Goal: Task Accomplishment & Management: Complete application form

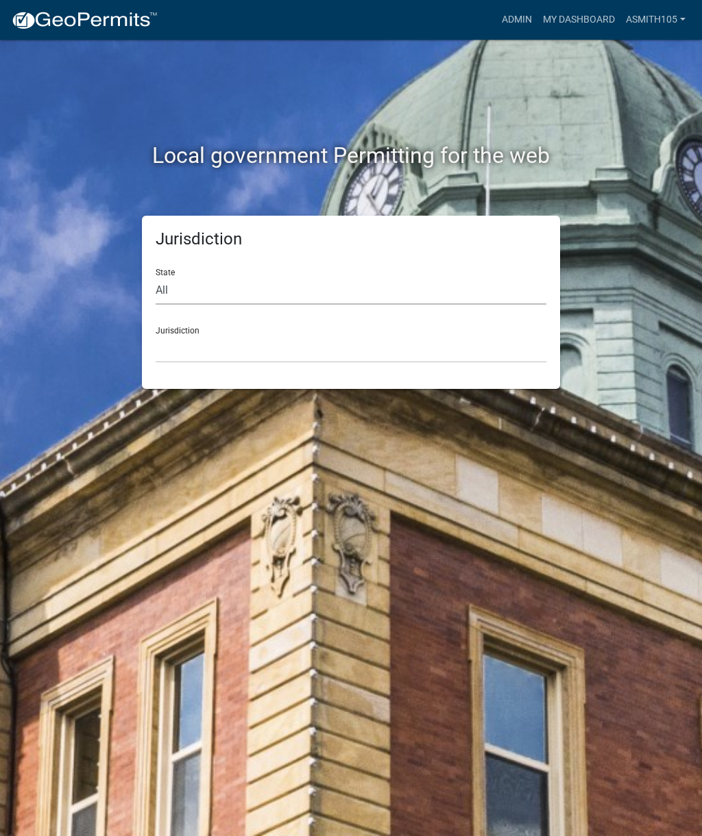
click at [229, 288] on select "All Colorado Georgia Indiana Iowa Kansas Minnesota Ohio South Carolina Wisconsin" at bounding box center [351, 291] width 390 height 28
select select "Georgia"
click at [297, 344] on select "Carroll County, Georgia Cook County, Georgia Crawford County, Georgia Gilmer Co…" at bounding box center [351, 349] width 390 height 28
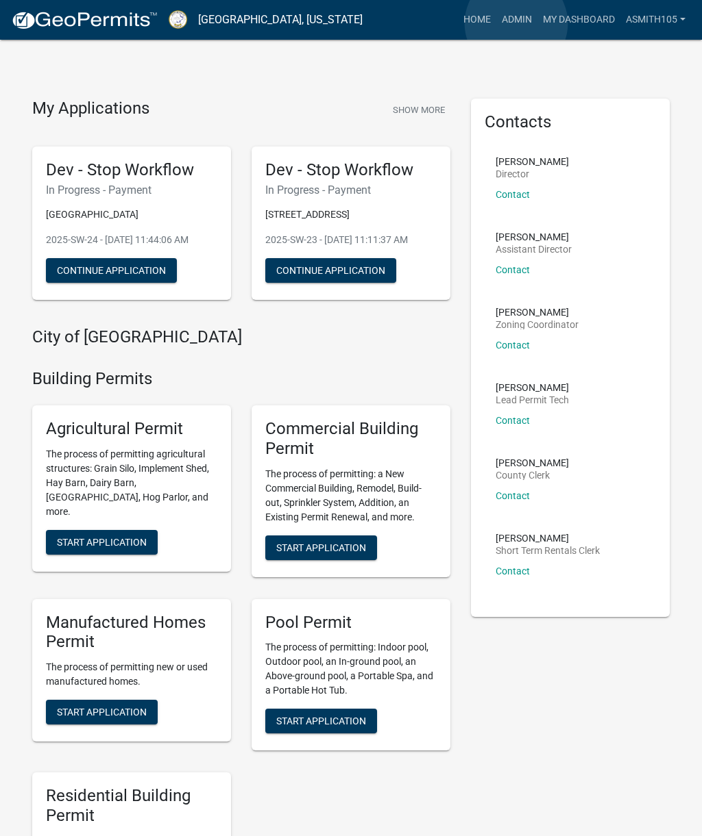
click at [517, 23] on link "Admin" at bounding box center [516, 20] width 41 height 26
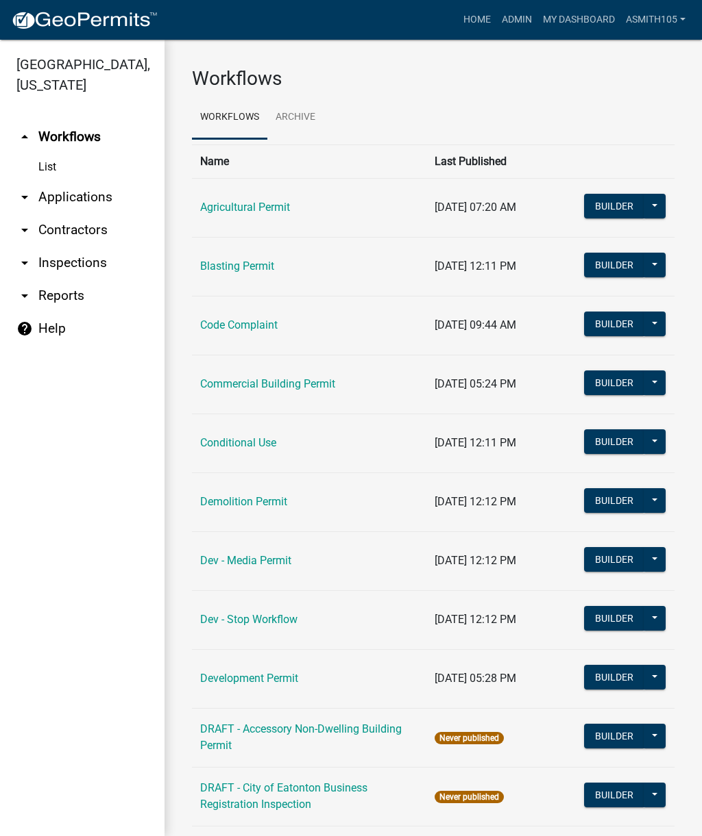
click at [86, 265] on link "arrow_drop_down Inspections" at bounding box center [82, 263] width 164 height 33
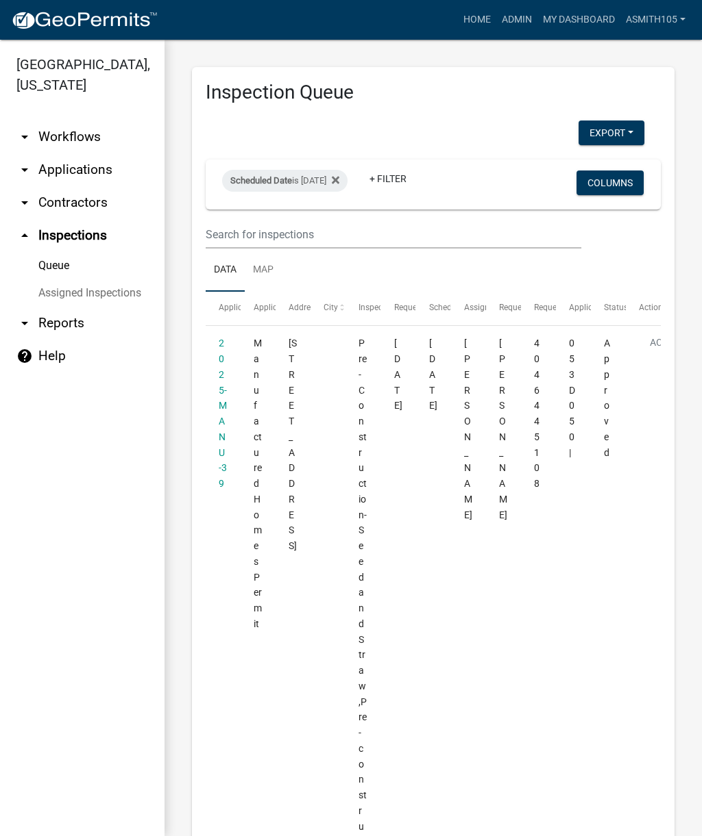
click at [317, 178] on div "Scheduled Date is 09/16/2025" at bounding box center [284, 181] width 125 height 22
click at [312, 228] on input "2025-09-16" at bounding box center [308, 231] width 96 height 28
type input "2025-09-18"
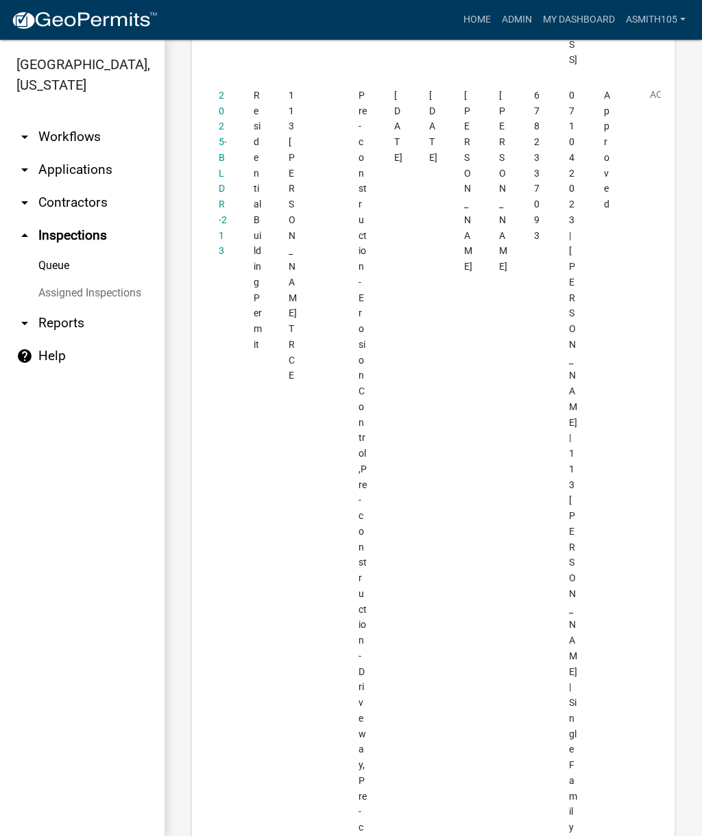
scroll to position [7314, 0]
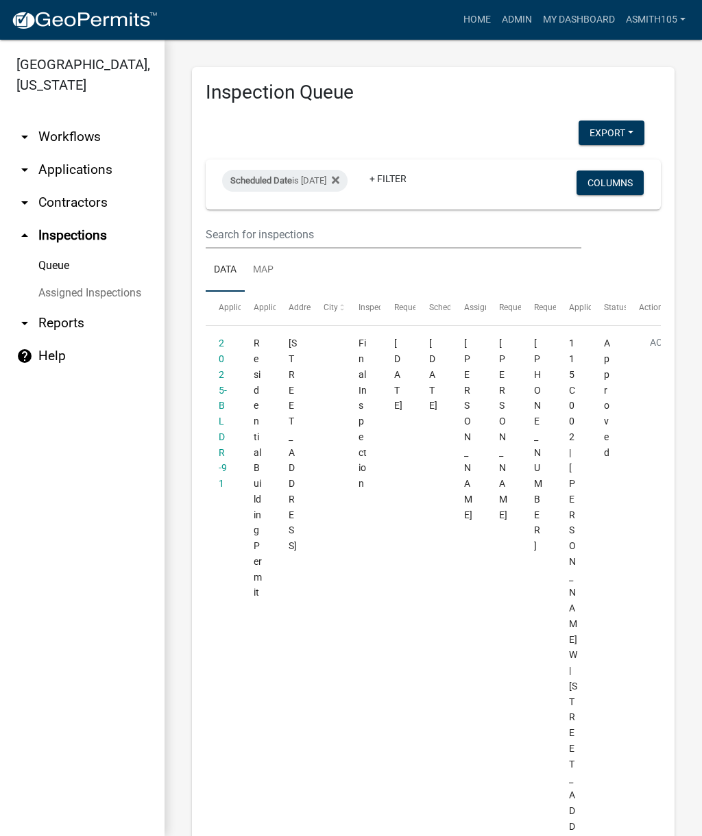
click at [316, 181] on div "Scheduled Date is 09/18/2025" at bounding box center [284, 181] width 125 height 22
click at [321, 221] on input "2025-09-18" at bounding box center [308, 231] width 96 height 28
type input "2025-09-19"
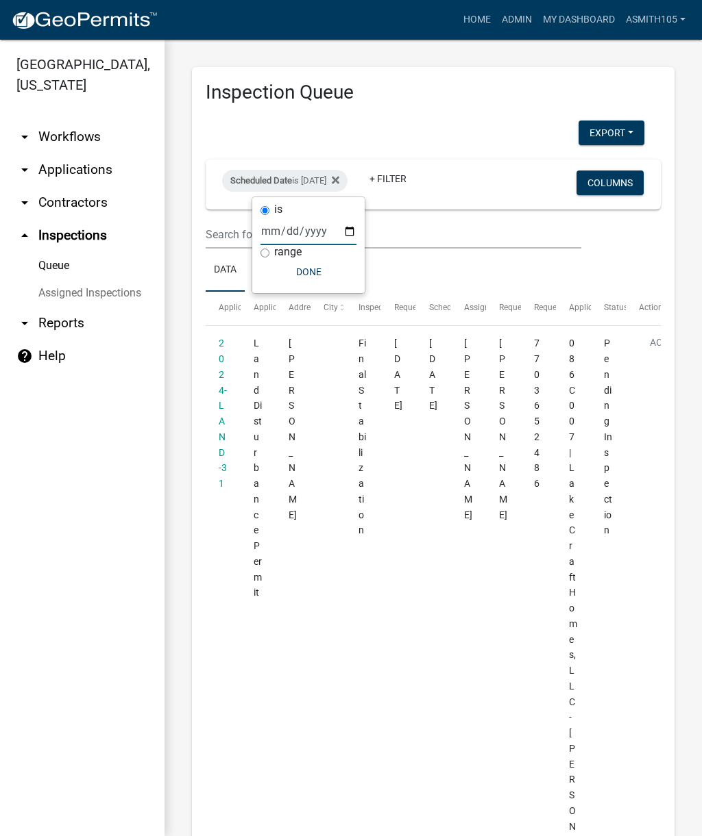
click at [219, 409] on link "2024-LAND-31" at bounding box center [223, 413] width 8 height 151
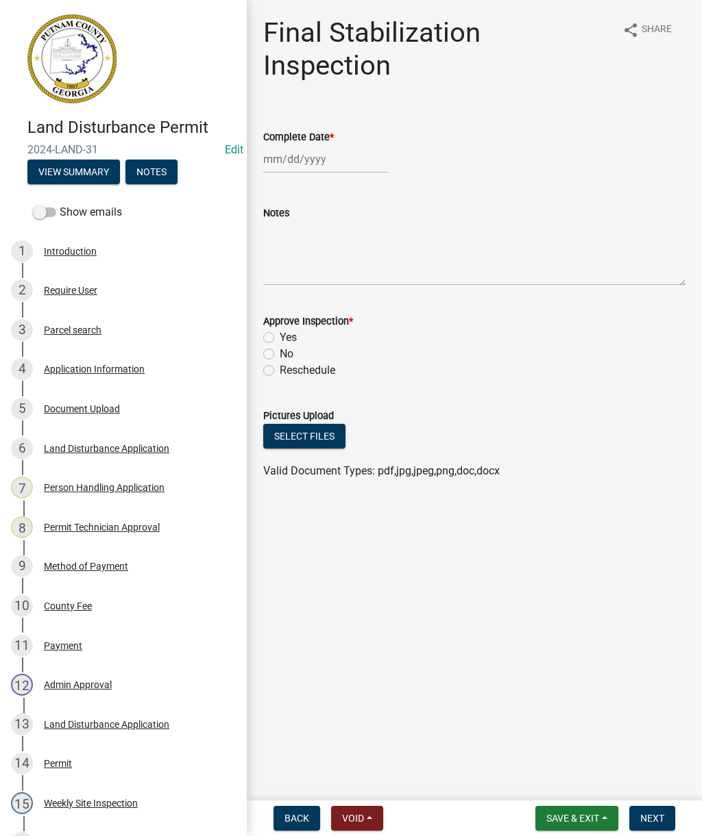
click at [69, 720] on div "Land Disturbance Application" at bounding box center [106, 725] width 125 height 10
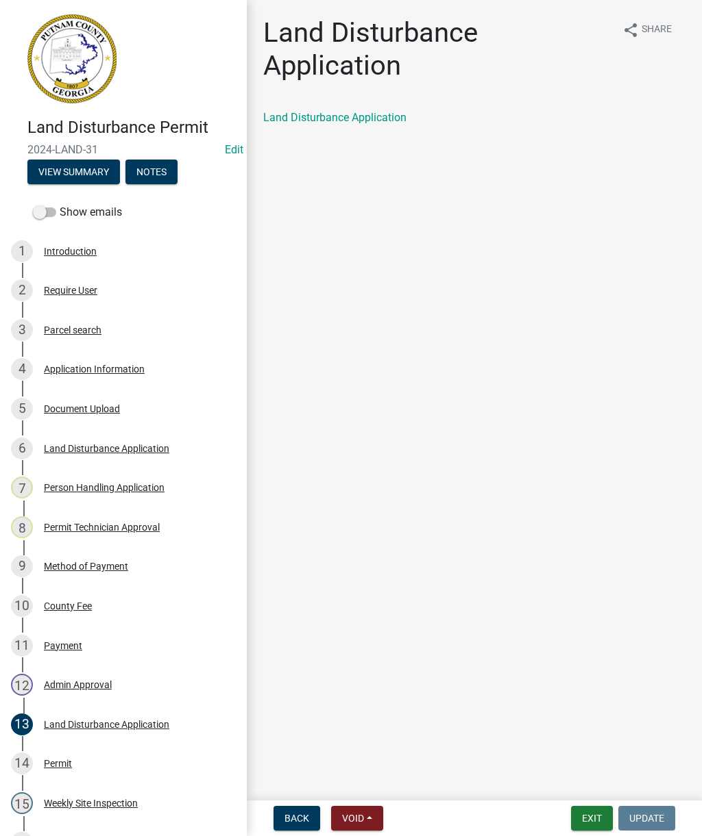
click at [351, 115] on link "Land Disturbance Application" at bounding box center [334, 117] width 143 height 13
click at [91, 408] on div "Document Upload" at bounding box center [82, 409] width 76 height 10
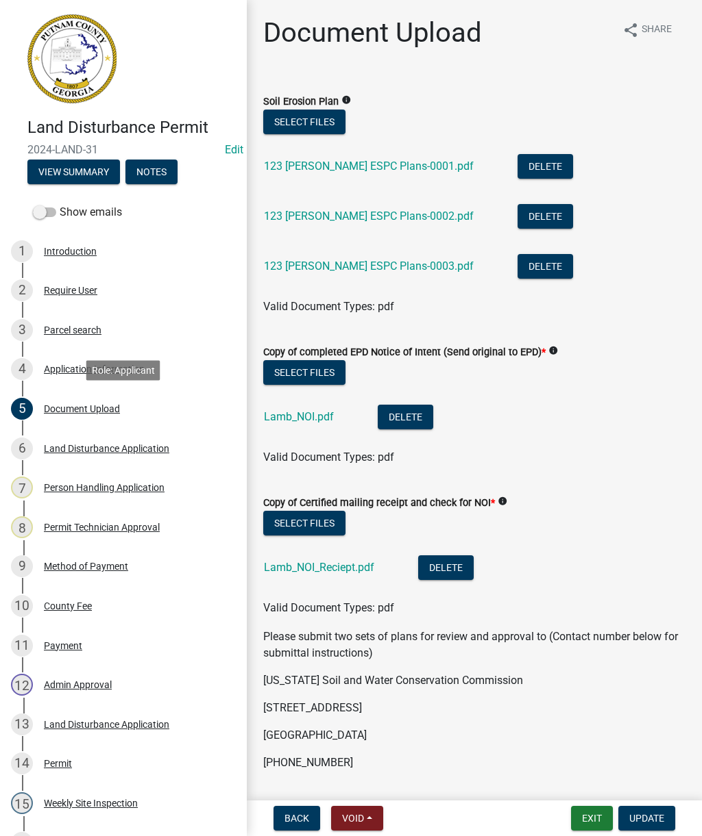
click at [380, 166] on link "123 Mays Rd ESPC Plans-0001.pdf" at bounding box center [369, 166] width 210 height 13
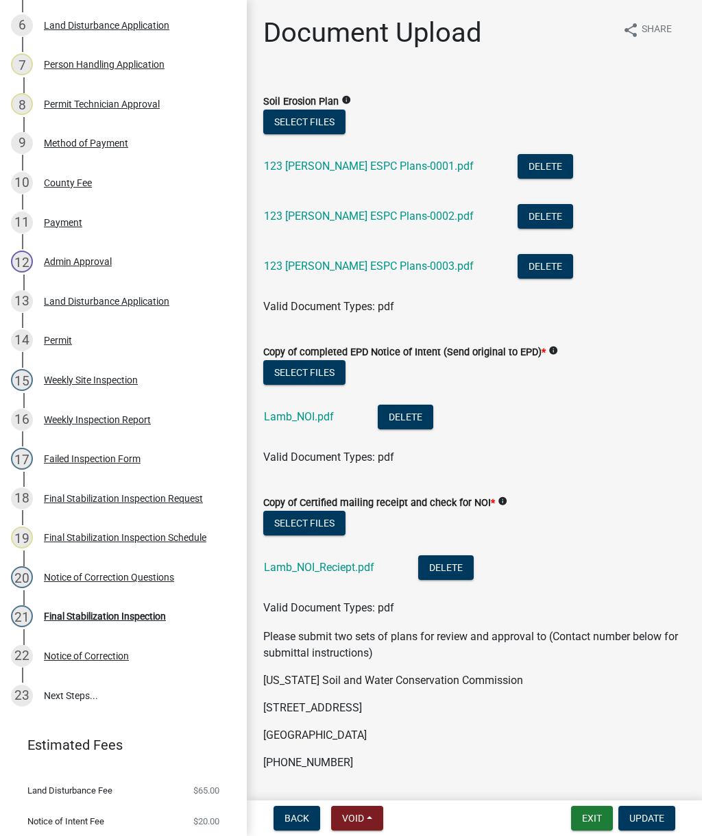
scroll to position [430, 0]
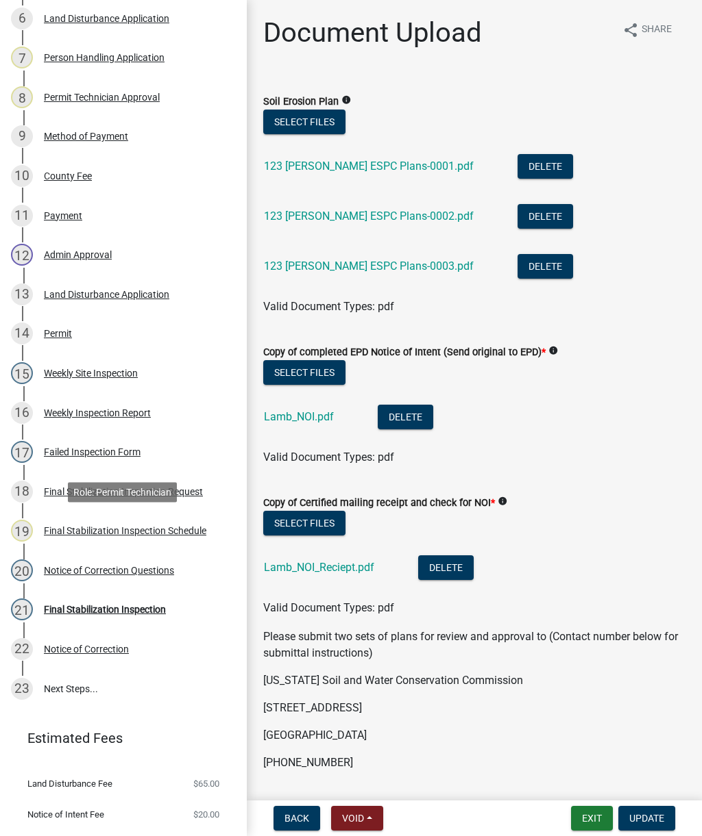
click at [151, 535] on div "Final Stabilization Inspection Schedule" at bounding box center [125, 531] width 162 height 10
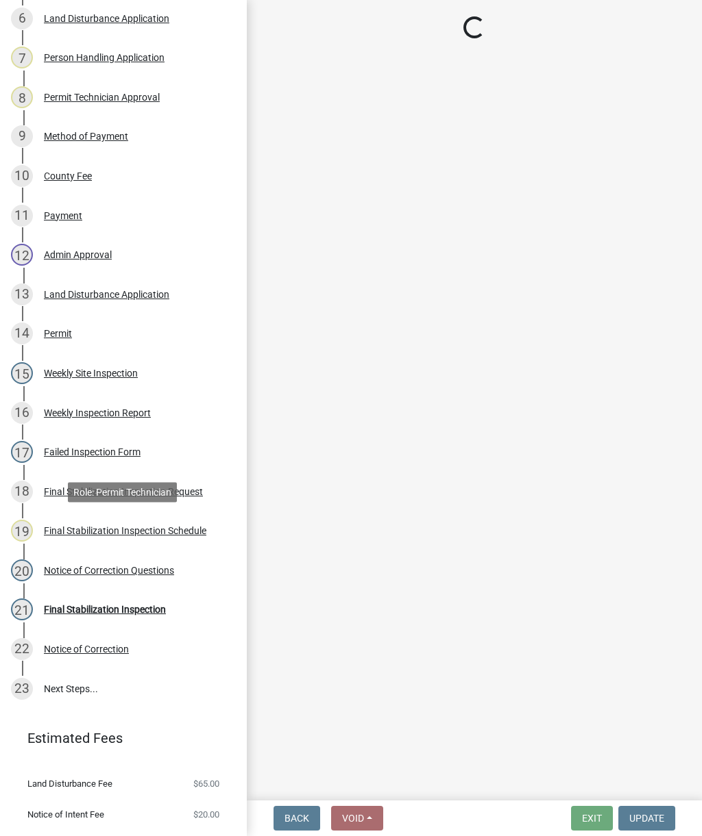
select select "af3c6edf-34d7-49be-824e-99d5d0a3954f"
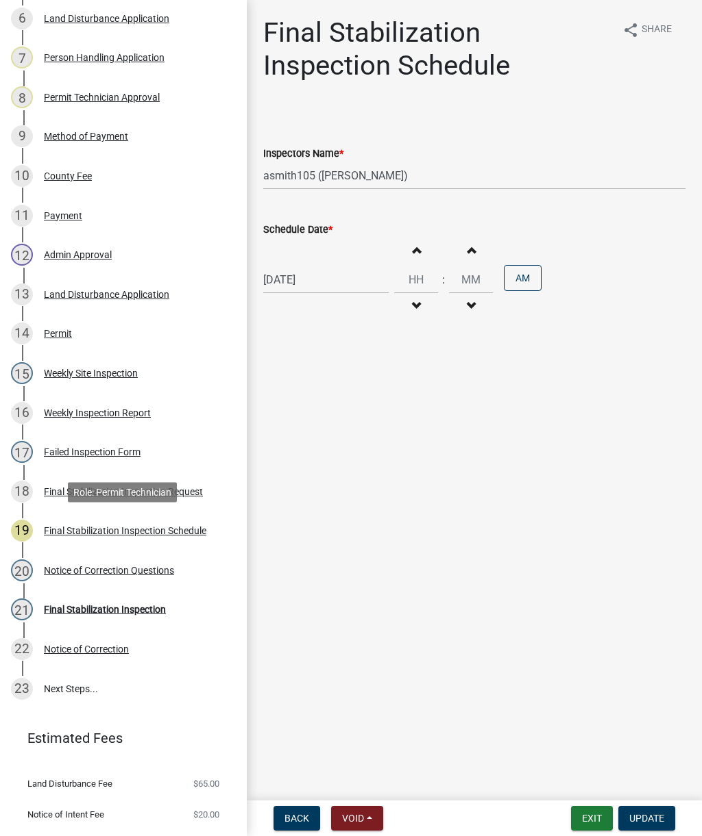
click at [407, 254] on button "Increment hours" at bounding box center [415, 250] width 29 height 25
type input "01"
type input "00"
click at [402, 312] on button "Decrement hours" at bounding box center [415, 306] width 29 height 25
click at [403, 314] on button "Decrement hours" at bounding box center [415, 306] width 29 height 25
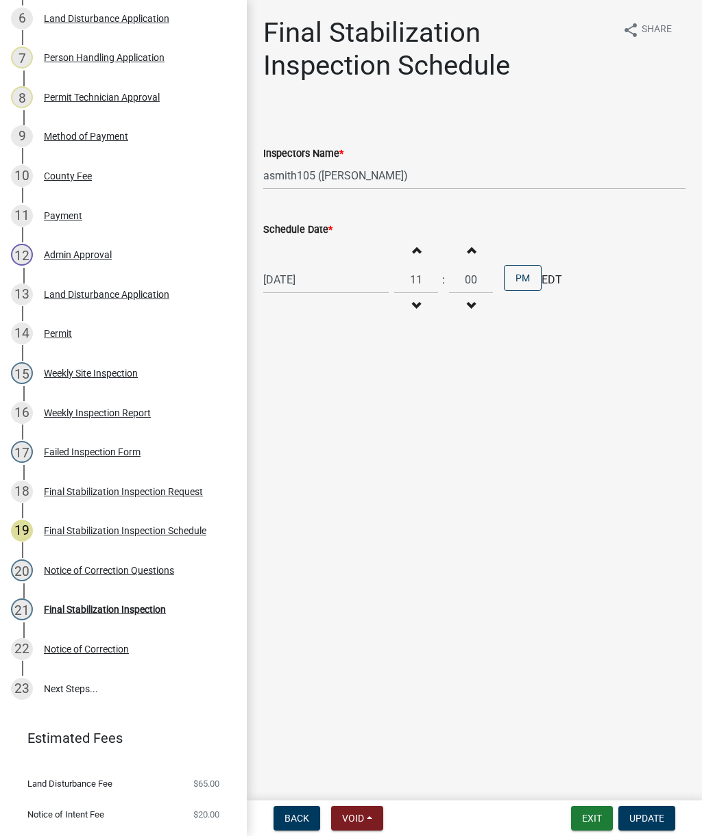
click at [401, 314] on button "Decrement hours" at bounding box center [415, 306] width 29 height 25
type input "10"
click at [508, 278] on button "PM" at bounding box center [523, 278] width 38 height 26
click at [667, 821] on button "Update" at bounding box center [646, 818] width 57 height 25
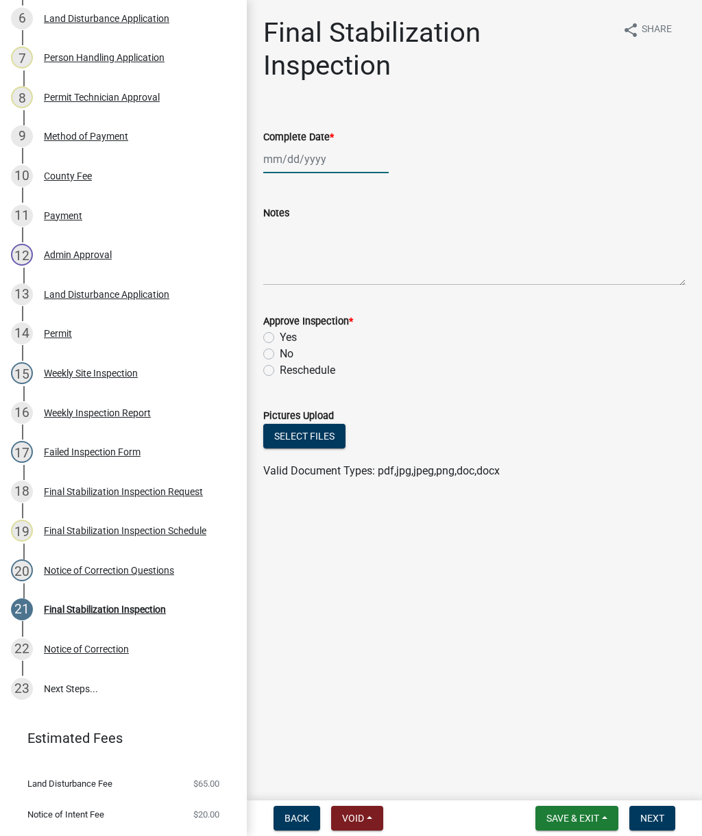
click at [315, 157] on div at bounding box center [325, 159] width 125 height 28
select select "9"
select select "2025"
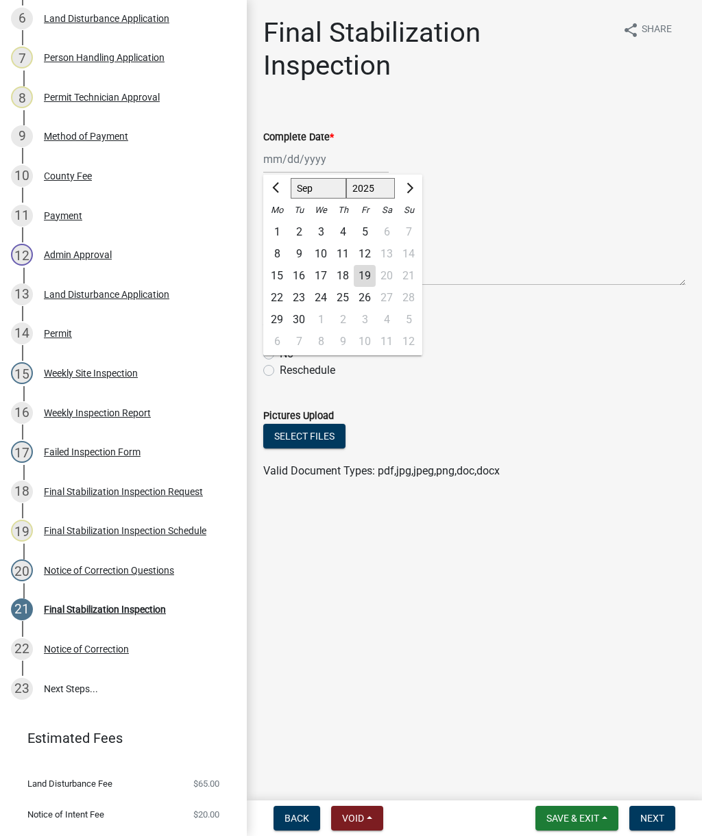
click at [371, 274] on div "19" at bounding box center [364, 276] width 22 height 22
type input "[DATE]"
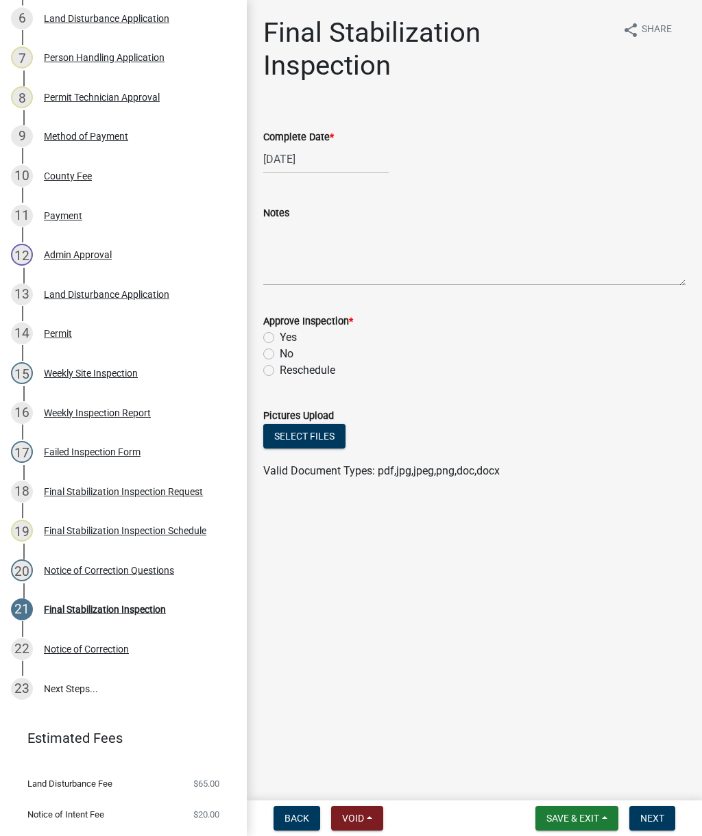
click at [280, 336] on label "Yes" at bounding box center [288, 338] width 17 height 16
click at [280, 336] on input "Yes" at bounding box center [284, 334] width 9 height 9
radio input "true"
click at [321, 245] on textarea "Notes" at bounding box center [474, 253] width 422 height 64
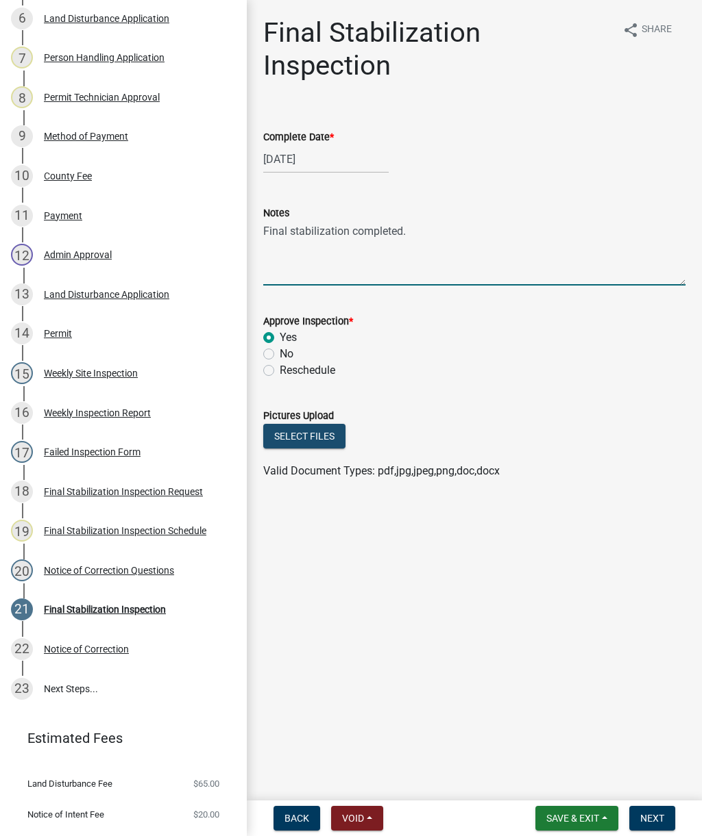
type textarea "Final stabilization completed."
click at [308, 427] on button "Select files" at bounding box center [304, 436] width 82 height 25
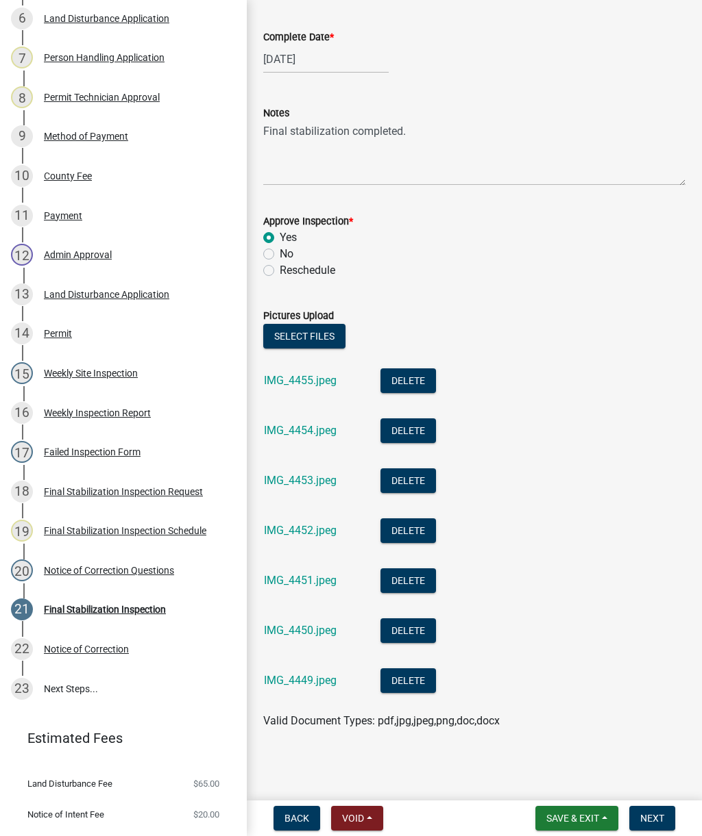
scroll to position [100, 0]
click at [657, 819] on span "Next" at bounding box center [652, 818] width 24 height 11
click at [660, 814] on span "Next" at bounding box center [652, 818] width 24 height 11
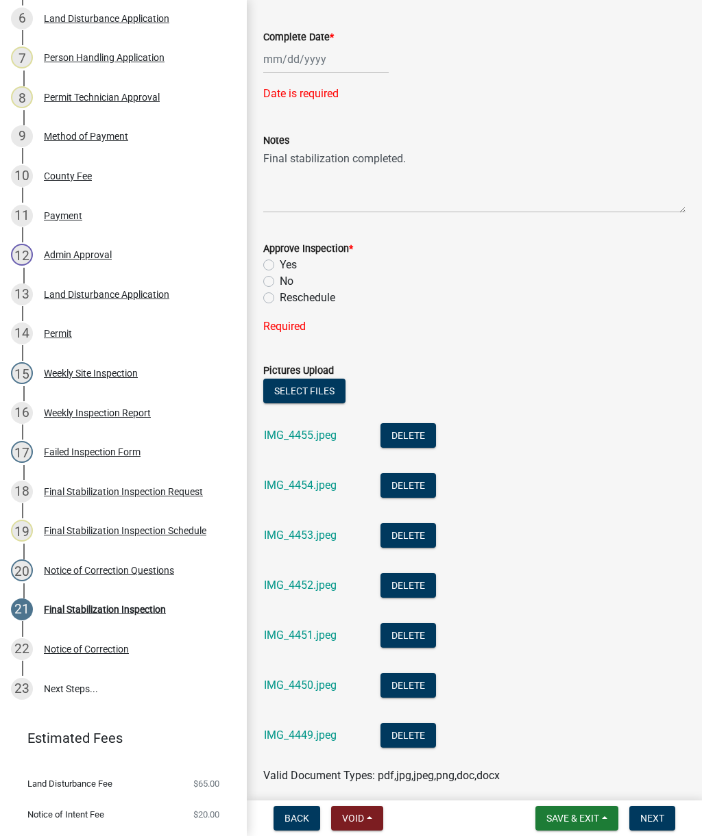
click at [280, 270] on label "Yes" at bounding box center [288, 265] width 17 height 16
click at [280, 266] on input "Yes" at bounding box center [284, 261] width 9 height 9
radio input "true"
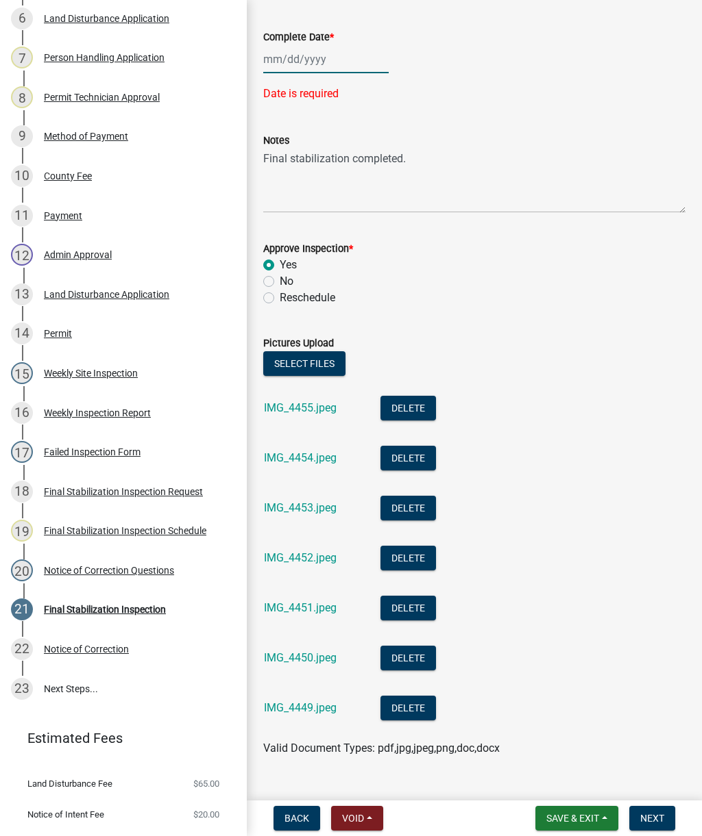
click at [331, 57] on div at bounding box center [325, 59] width 125 height 28
select select "9"
select select "2025"
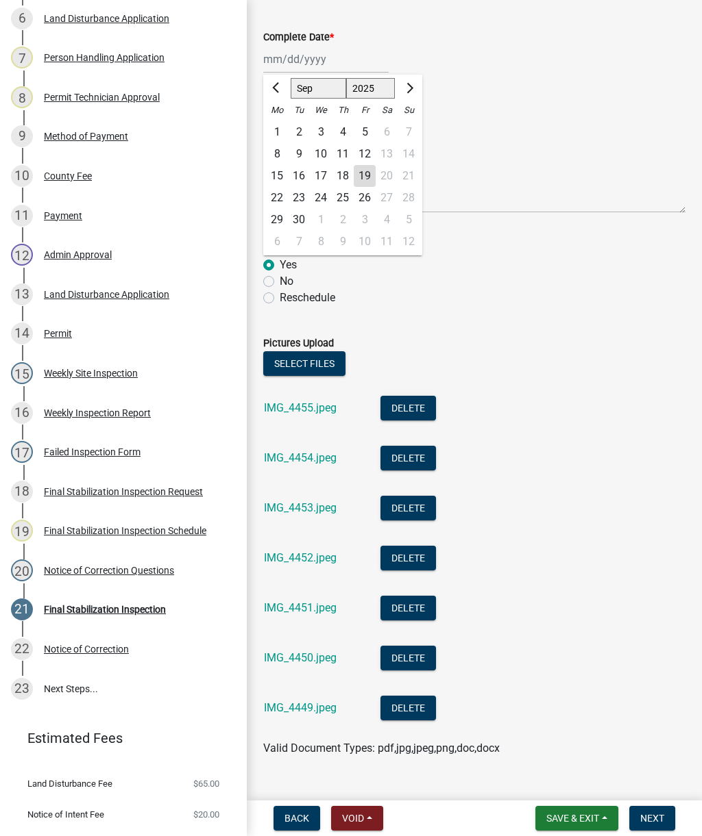
click at [346, 175] on div "18" at bounding box center [343, 176] width 22 height 22
type input "[DATE]"
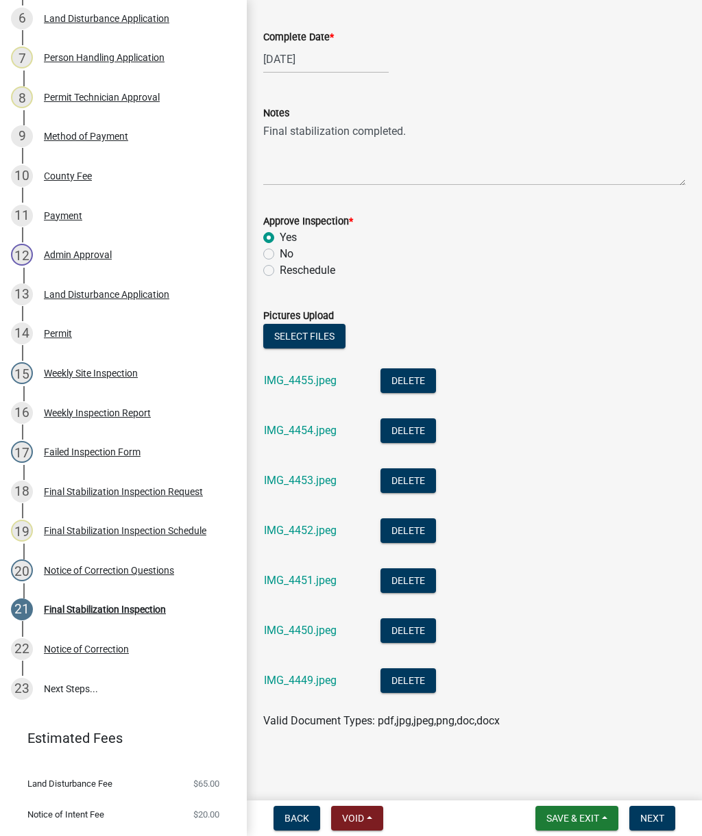
click at [654, 817] on span "Next" at bounding box center [652, 818] width 24 height 11
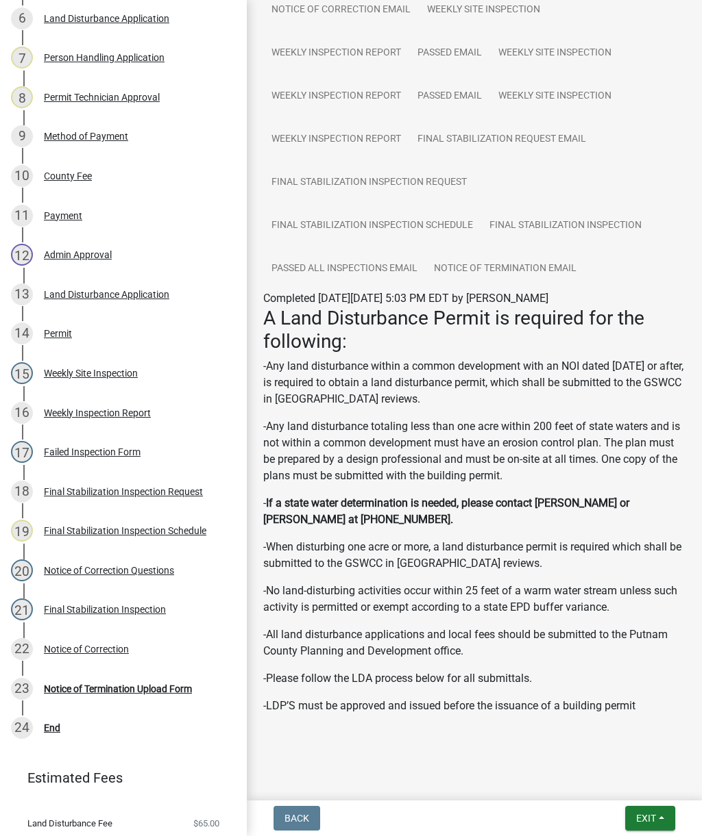
scroll to position [477, 0]
click at [52, 729] on div "End" at bounding box center [52, 728] width 16 height 10
click at [54, 725] on div "End" at bounding box center [52, 728] width 16 height 10
click at [656, 818] on span "Exit" at bounding box center [646, 818] width 20 height 11
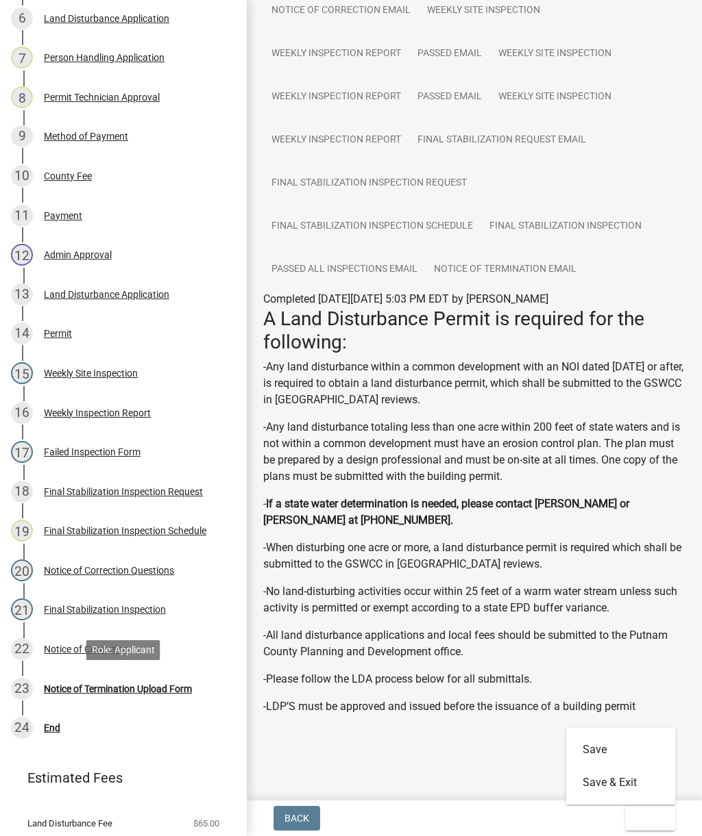
click at [140, 691] on div "Notice of Termination Upload Form" at bounding box center [118, 689] width 148 height 10
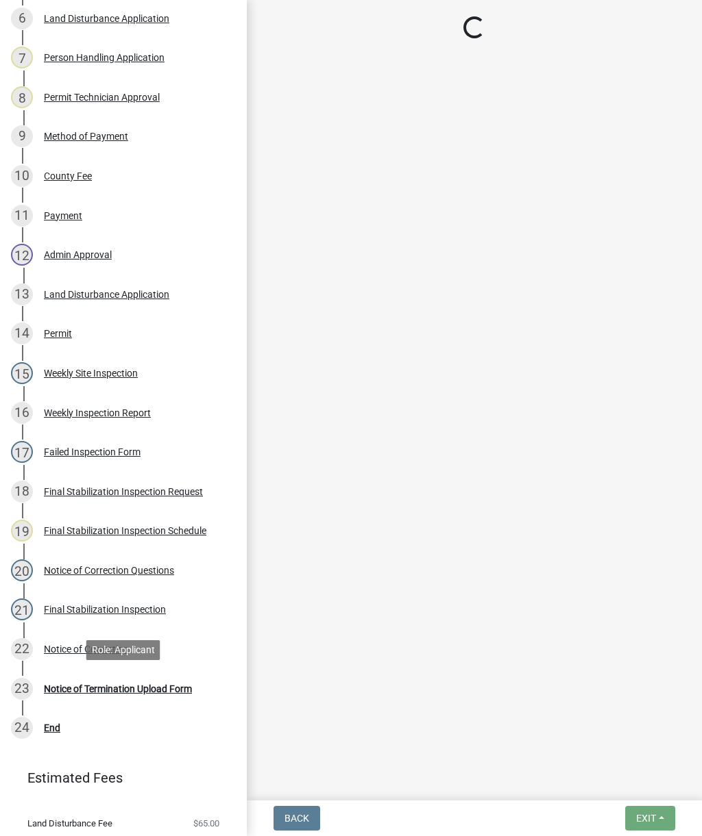
scroll to position [0, 0]
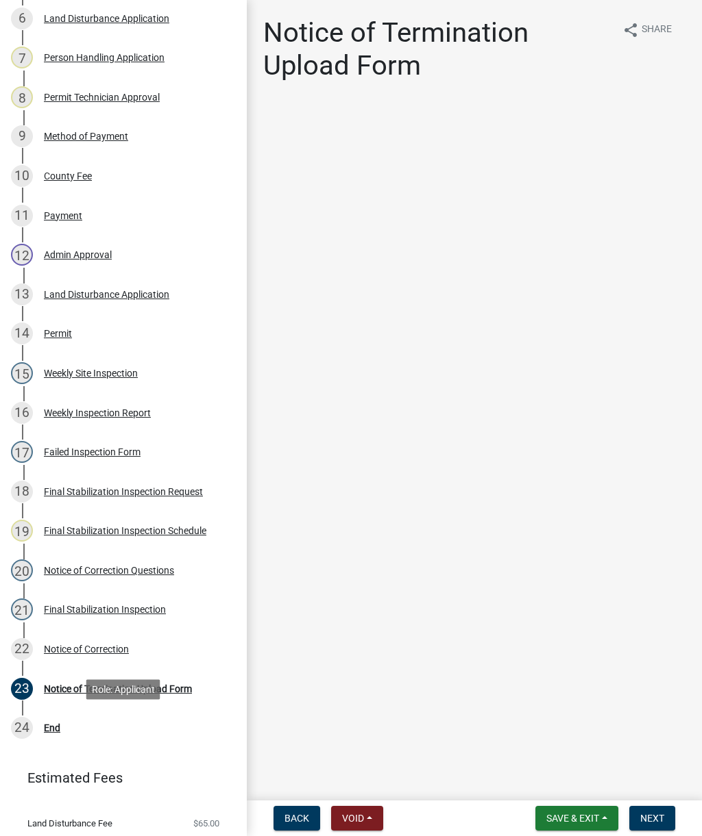
click at [50, 727] on div "End" at bounding box center [52, 728] width 16 height 10
click at [669, 821] on button "Next" at bounding box center [652, 818] width 46 height 25
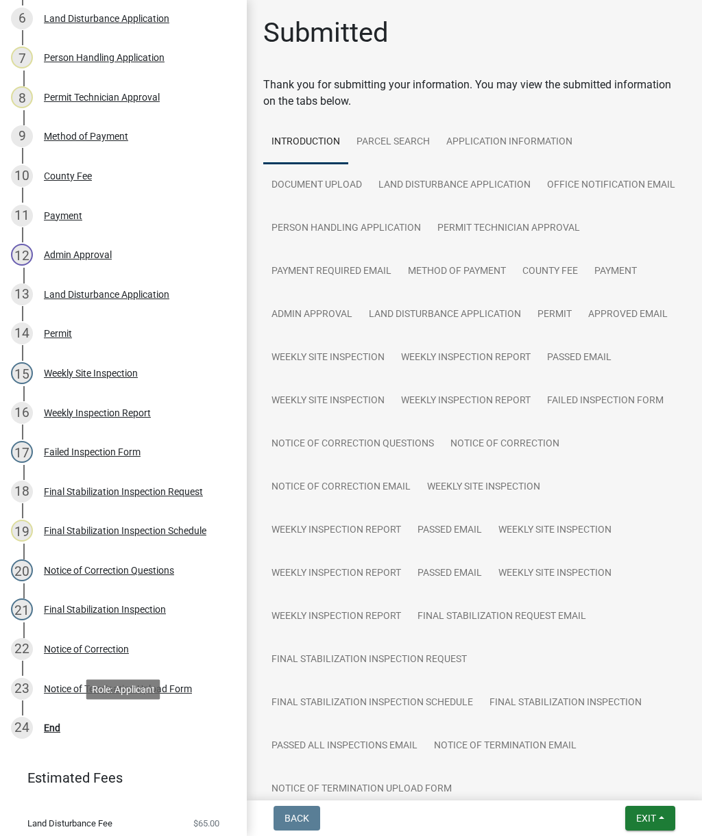
click at [52, 724] on div "End" at bounding box center [52, 728] width 16 height 10
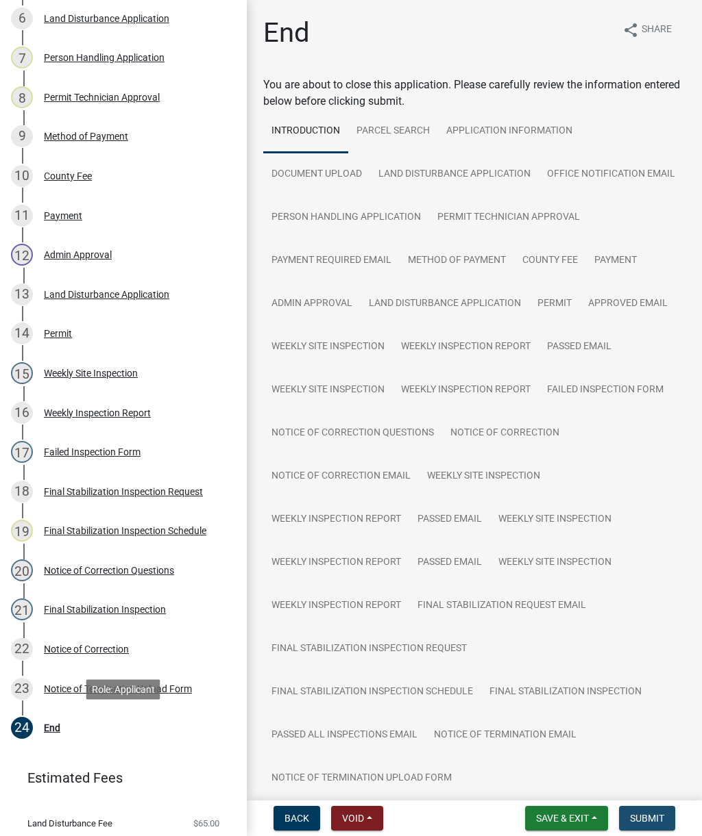
click at [657, 821] on span "Submit" at bounding box center [647, 818] width 34 height 11
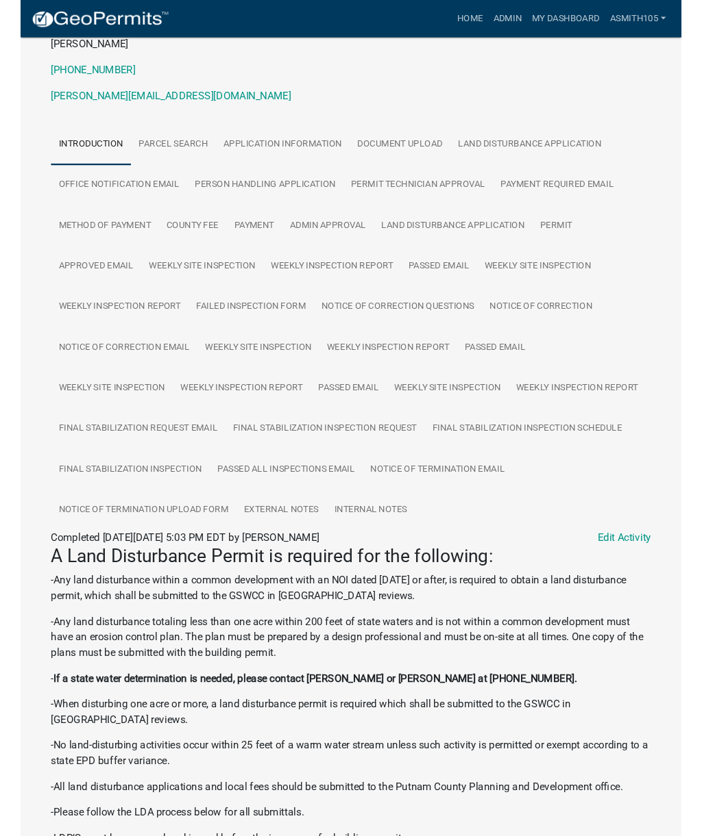
scroll to position [221, 0]
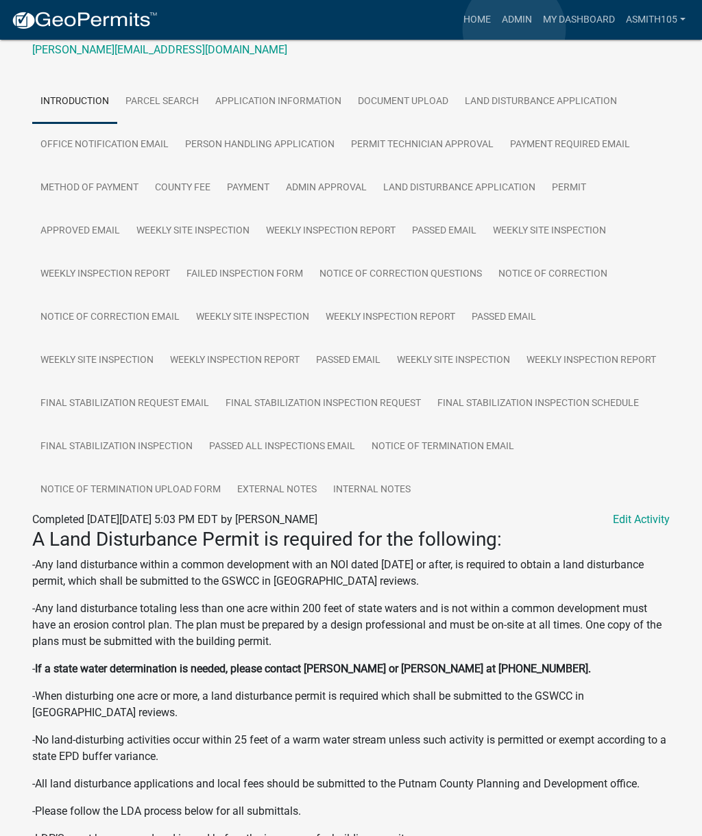
click at [514, 30] on link "Admin" at bounding box center [516, 20] width 41 height 26
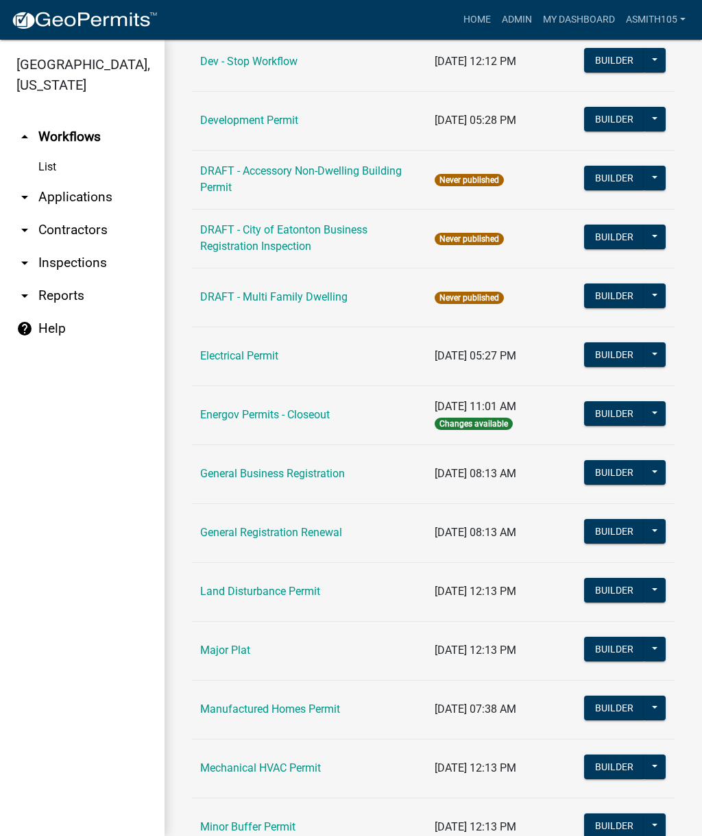
scroll to position [568, 0]
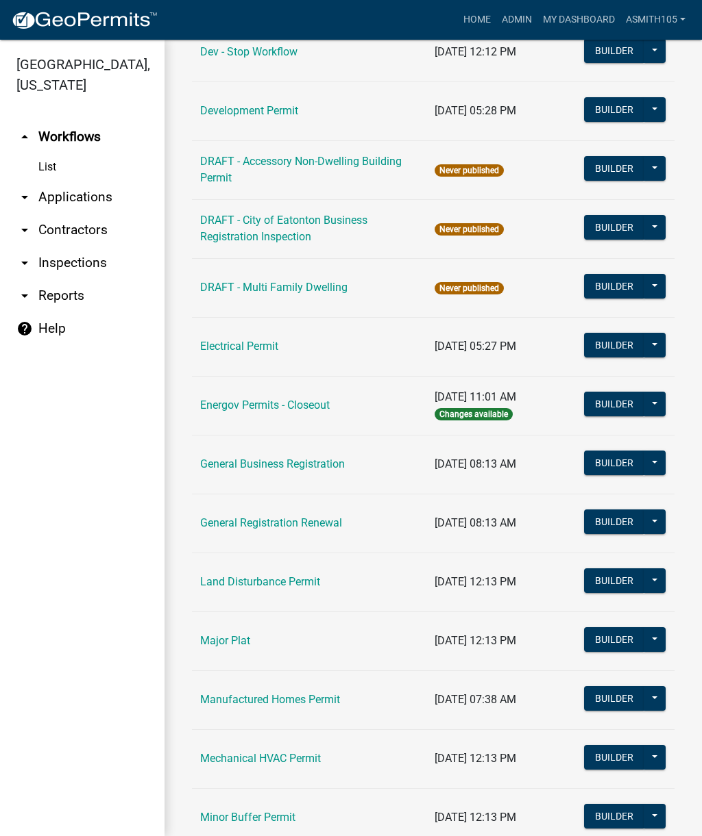
click at [233, 582] on link "Land Disturbance Permit" at bounding box center [260, 581] width 120 height 13
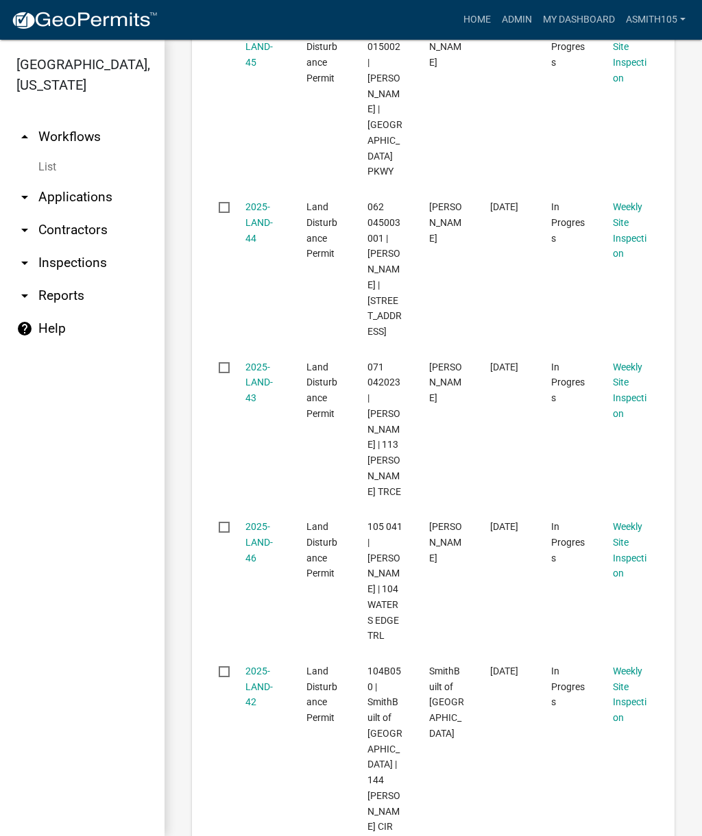
scroll to position [1490, 0]
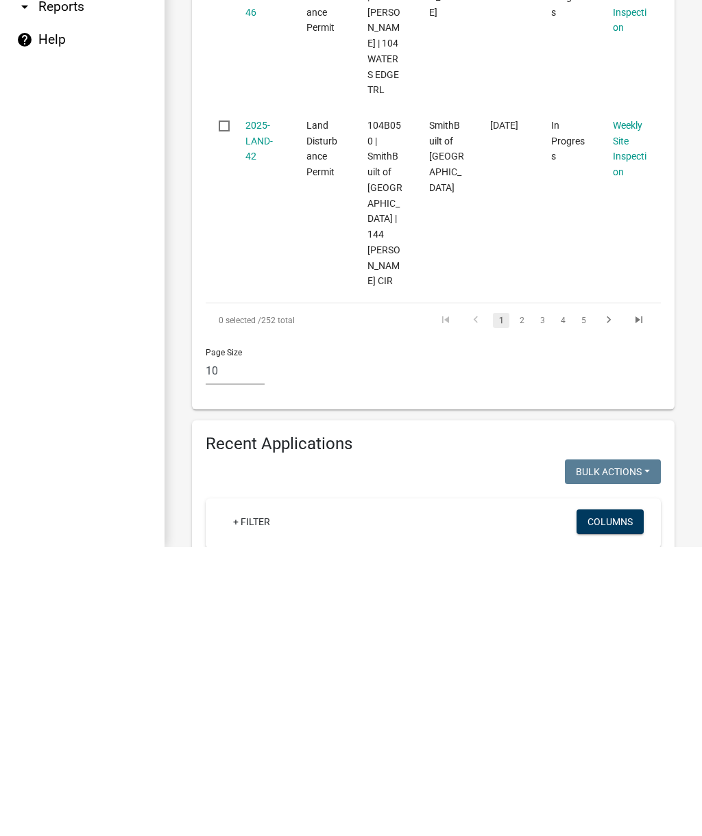
scroll to position [1734, 0]
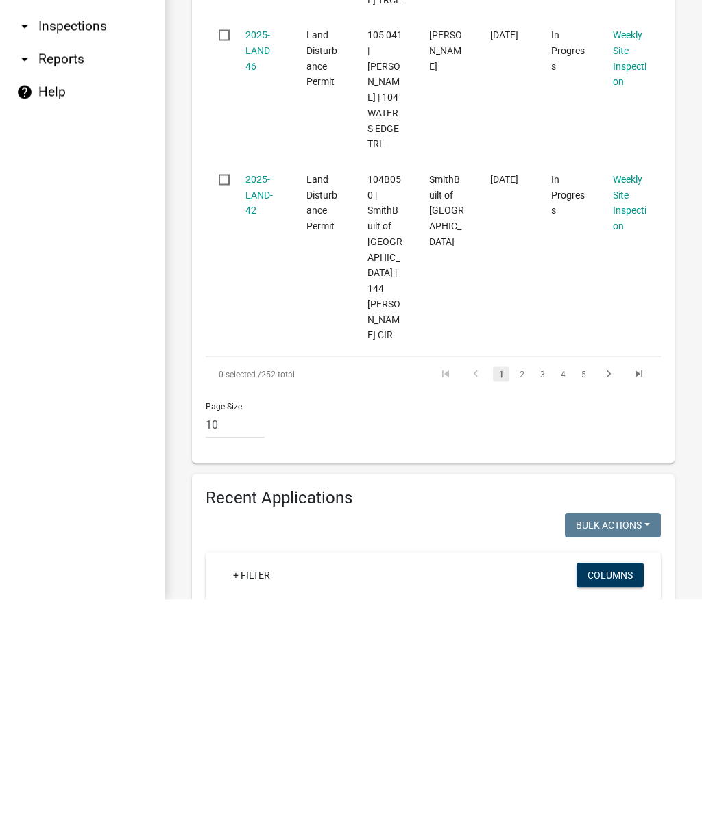
type input "155 hillside"
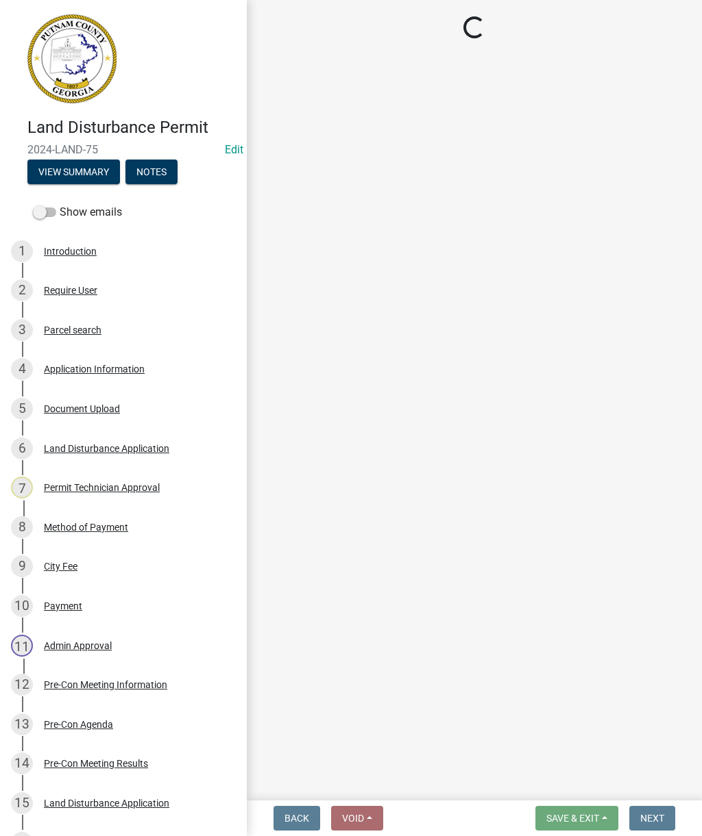
select select "af3c6edf-34d7-49be-824e-99d5d0a3954f"
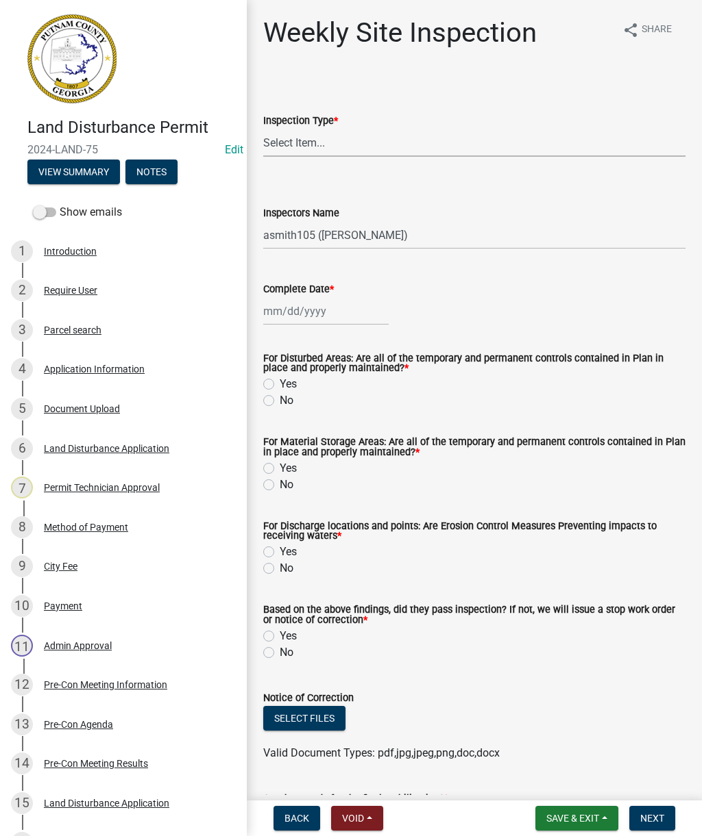
click at [566, 140] on select "Select Item... Site Inspection Initial Inspection Within 24 hours of a 0.5" sto…" at bounding box center [474, 143] width 422 height 28
select select "93c72d9c-4ccd-4a4f-9c87-9d2cfc81a2e2"
click at [470, 228] on select "Select Item... mrivera ([PERSON_NAME]) [PERSON_NAME] ([PERSON_NAME] ([PERSON_NA…" at bounding box center [474, 235] width 422 height 28
select select "4c2db1a9-6398-42e1-a920-5225c7eaa966"
click at [358, 314] on div at bounding box center [325, 311] width 125 height 28
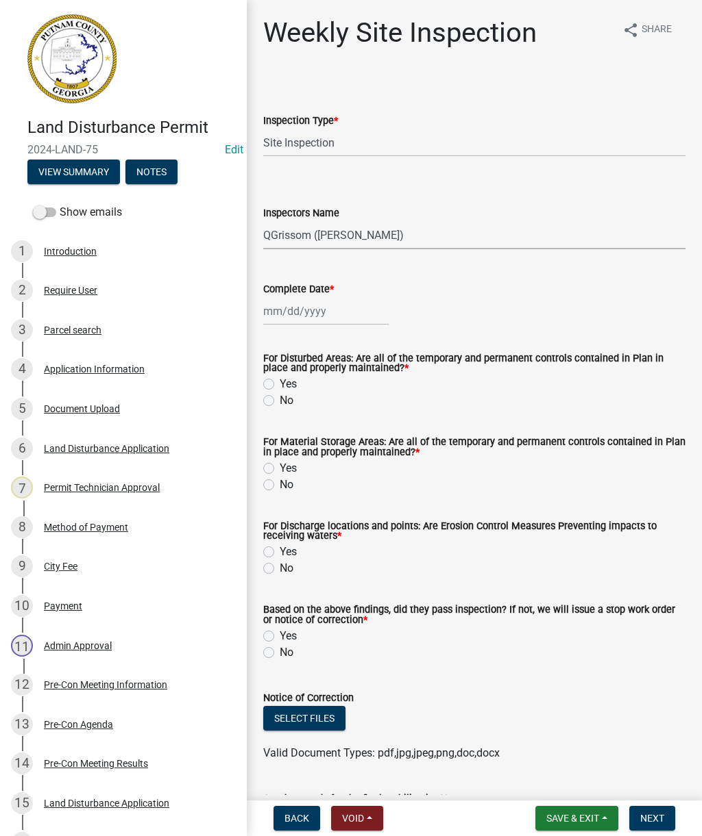
select select "9"
select select "2025"
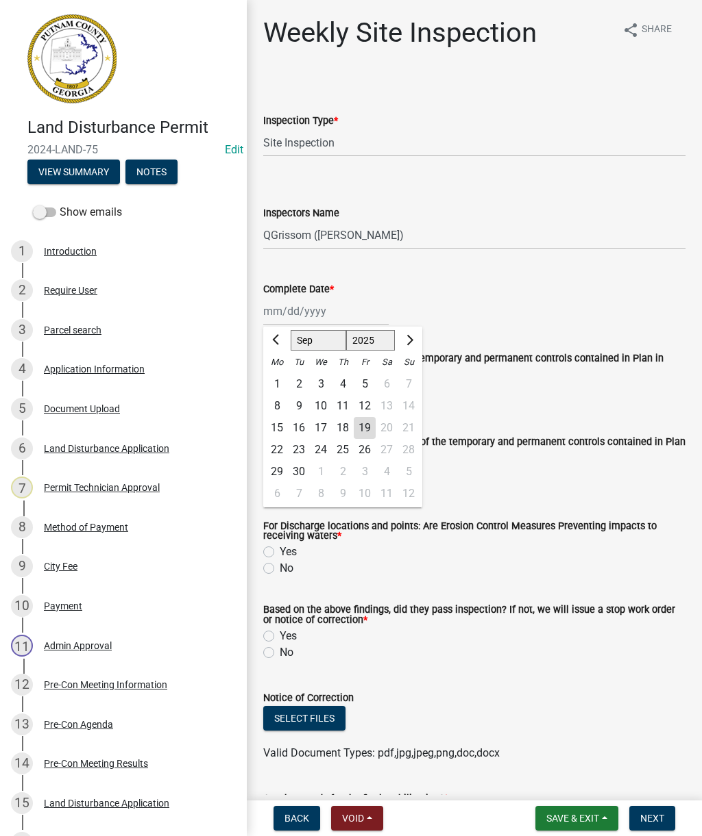
click at [373, 423] on div "19" at bounding box center [364, 428] width 22 height 22
type input "[DATE]"
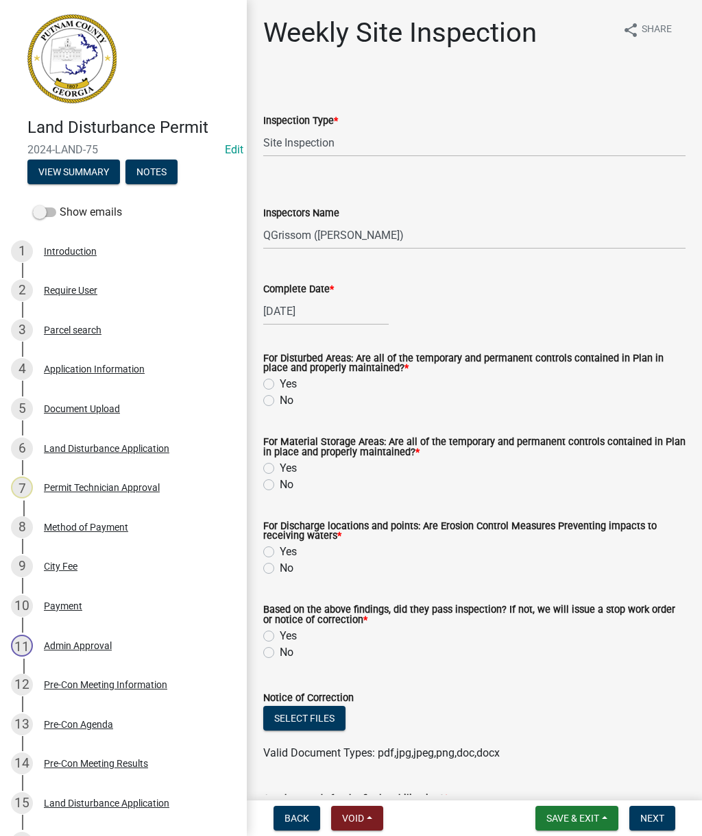
click at [300, 377] on div "Yes" at bounding box center [474, 384] width 422 height 16
click at [281, 386] on label "Yes" at bounding box center [288, 384] width 17 height 16
click at [281, 385] on input "Yes" at bounding box center [284, 380] width 9 height 9
radio input "true"
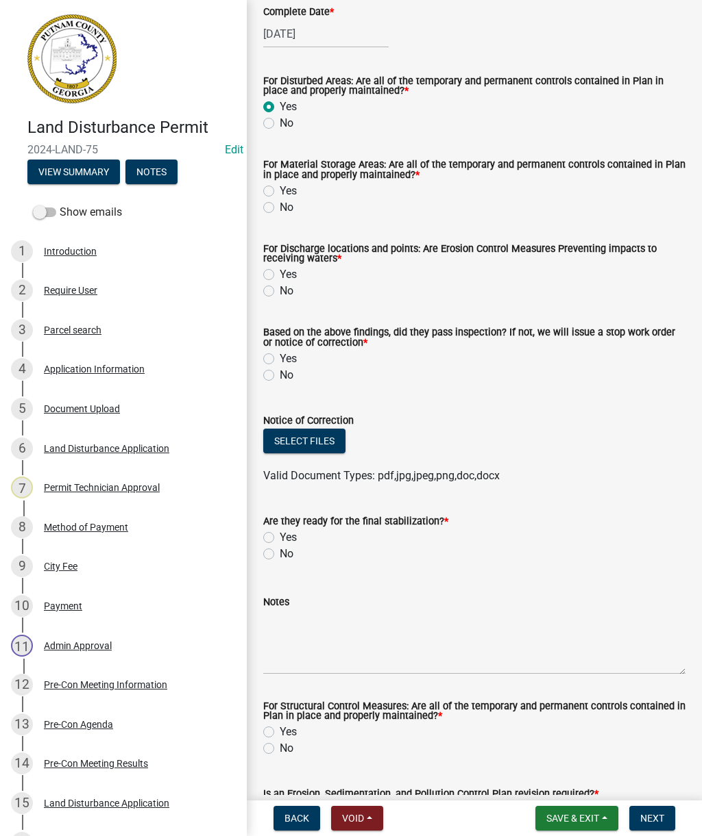
scroll to position [272, 0]
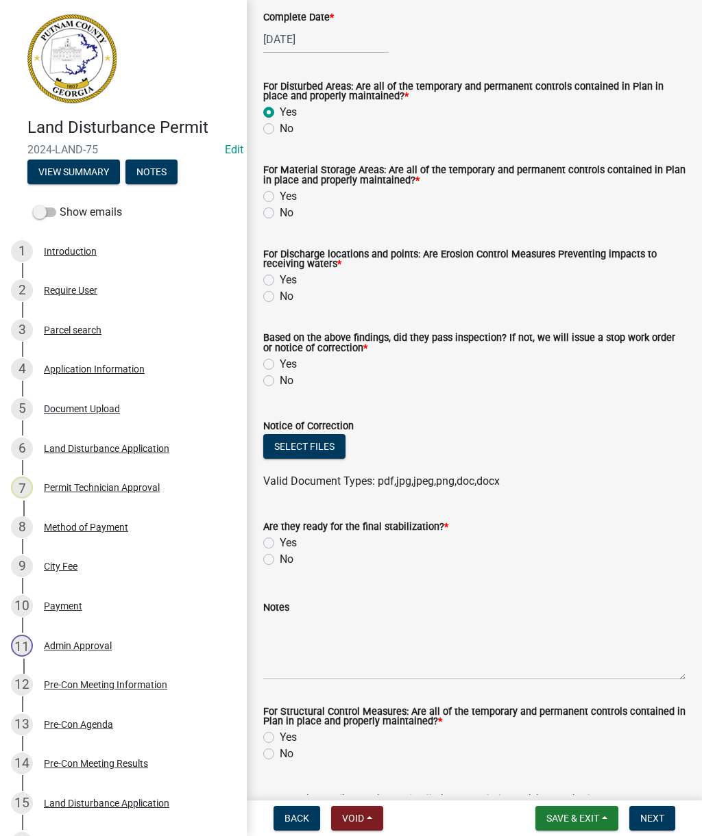
click at [286, 203] on label "Yes" at bounding box center [288, 196] width 17 height 16
click at [286, 197] on input "Yes" at bounding box center [284, 192] width 9 height 9
radio input "true"
click at [280, 280] on label "Yes" at bounding box center [288, 280] width 17 height 16
click at [280, 280] on input "Yes" at bounding box center [284, 276] width 9 height 9
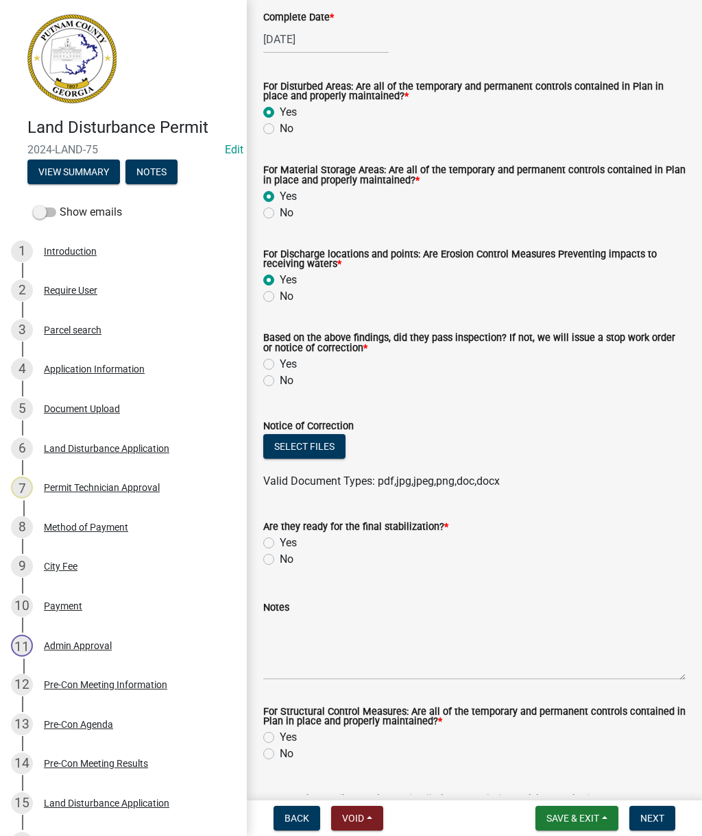
radio input "true"
click at [281, 385] on label "No" at bounding box center [287, 381] width 14 height 16
click at [281, 382] on input "No" at bounding box center [284, 377] width 9 height 9
radio input "true"
click at [323, 454] on button "Select files" at bounding box center [304, 446] width 82 height 25
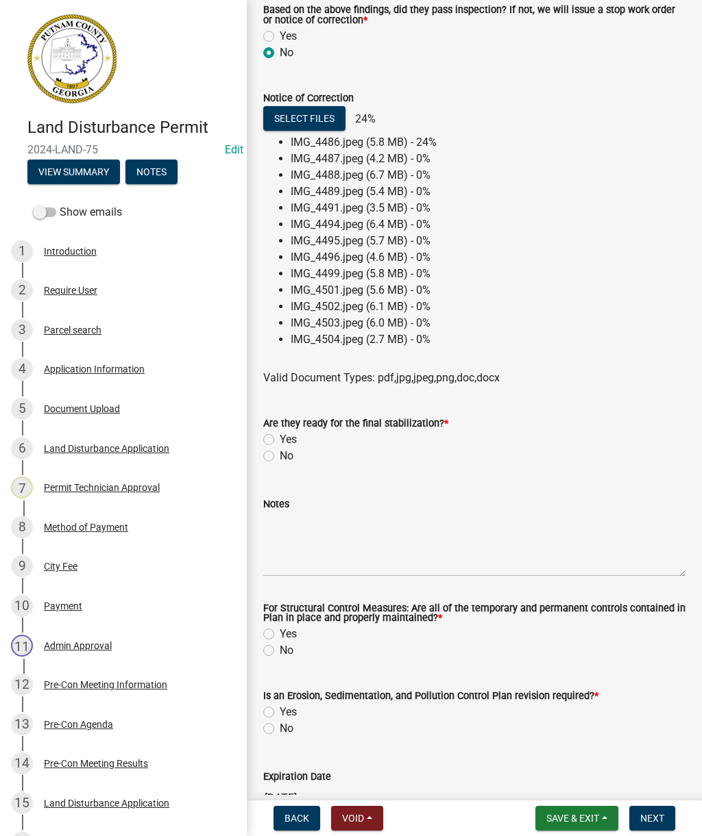
scroll to position [599, 0]
click at [305, 439] on div "Yes" at bounding box center [474, 440] width 422 height 16
click at [281, 452] on label "No" at bounding box center [287, 457] width 14 height 16
click at [281, 452] on input "No" at bounding box center [284, 453] width 9 height 9
radio input "true"
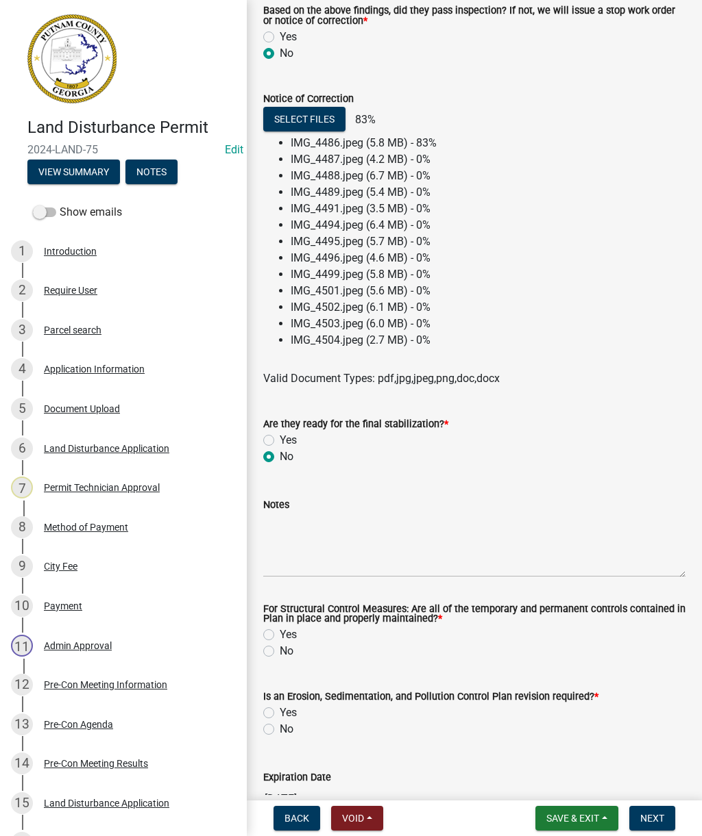
click at [280, 437] on label "Yes" at bounding box center [288, 440] width 17 height 16
click at [280, 437] on input "Yes" at bounding box center [284, 436] width 9 height 9
radio input "true"
click at [393, 564] on textarea "Notes" at bounding box center [474, 545] width 422 height 64
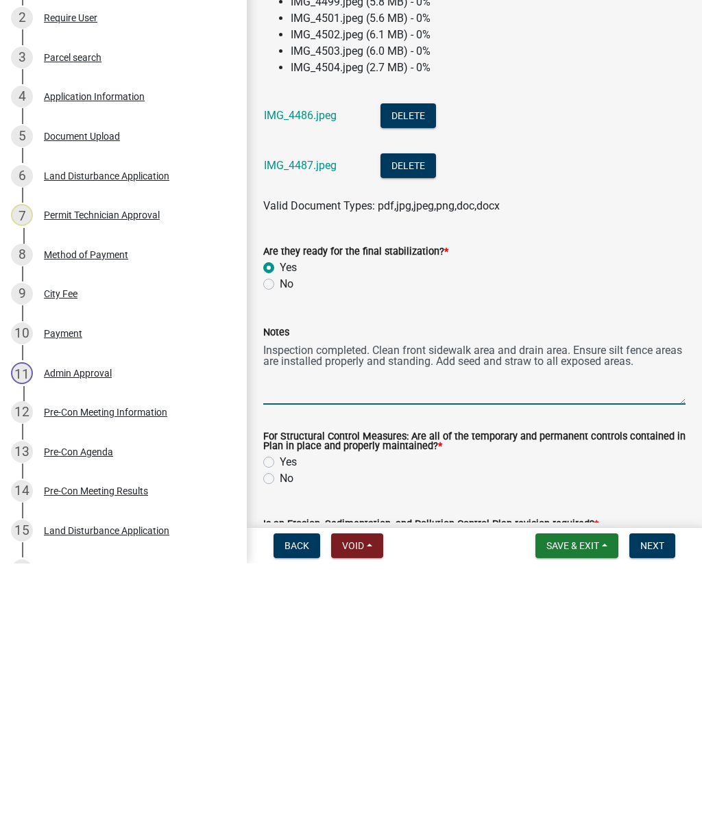
click at [541, 613] on textarea "Inspection completed. Clean front sidewalk area and drain area. Ensure silt fen…" at bounding box center [474, 645] width 422 height 64
click at [423, 613] on textarea "Inspection completed. Clean front sidewalk area and drain area. Ensure silt fen…" at bounding box center [474, 645] width 422 height 64
click at [447, 613] on textarea "Inspection completed. Clean front sidewalk area and drain area. Ensure silt fen…" at bounding box center [474, 645] width 422 height 64
click at [450, 613] on textarea "Inspection completed. Clean front sidewalk area and drain area. Ensure silt fen…" at bounding box center [474, 645] width 422 height 64
click at [478, 613] on textarea "Inspection completed. Clean front sidewalk area and drain area. Ensure silt fen…" at bounding box center [474, 645] width 422 height 64
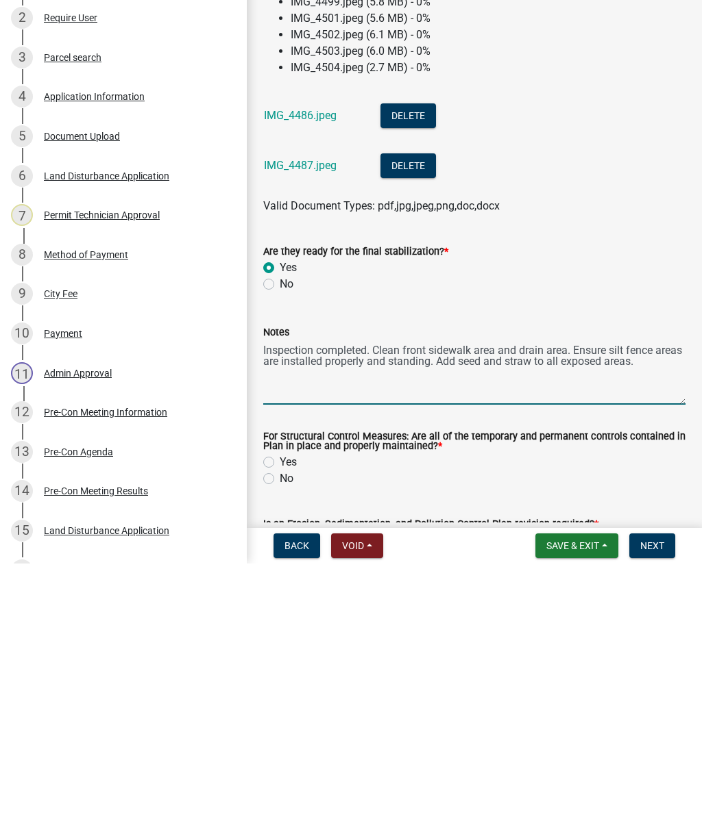
click at [472, 613] on textarea "Inspection completed. Clean front sidewalk area and drain area. Ensure silt fen…" at bounding box center [474, 645] width 422 height 64
click at [451, 613] on textarea "Inspection completed. Clean front sidewalk area and drain area. Ensure silt fen…" at bounding box center [474, 645] width 422 height 64
click at [429, 613] on textarea "Inspection completed. Clean front sidewalk area and drain area. Ensure silt fen…" at bounding box center [474, 645] width 422 height 64
click at [519, 613] on textarea "Inspection completed. Clean front sidewalk area and drain area. Ensure silt fen…" at bounding box center [474, 645] width 422 height 64
click at [390, 613] on textarea "Inspection completed. Clean front sidewalk area and drain area. Ensure silt fen…" at bounding box center [474, 645] width 422 height 64
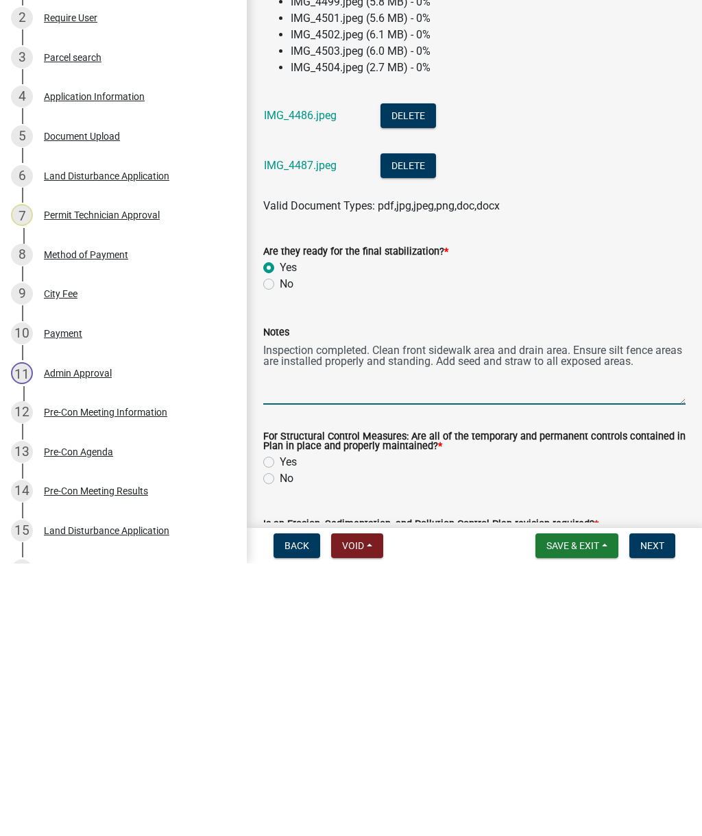
click at [417, 613] on textarea "Inspection completed. Clean front sidewalk area and drain area. Ensure silt fen…" at bounding box center [474, 645] width 422 height 64
click at [460, 613] on textarea "Inspection completed. Clean front sidewalk area and drain area. Ensure silt fen…" at bounding box center [474, 645] width 422 height 64
click at [456, 613] on textarea "Inspection completed. Clean front sidewalk area and drain area. Ensure silt fen…" at bounding box center [474, 645] width 422 height 64
click at [529, 613] on textarea "Inspection completed. Clean front sidewalk area and drain area. Ensure silt fen…" at bounding box center [474, 645] width 422 height 64
click at [607, 613] on textarea "Inspection completed. Clean front sidewalk area and drain area. Ensure silt fen…" at bounding box center [474, 645] width 422 height 64
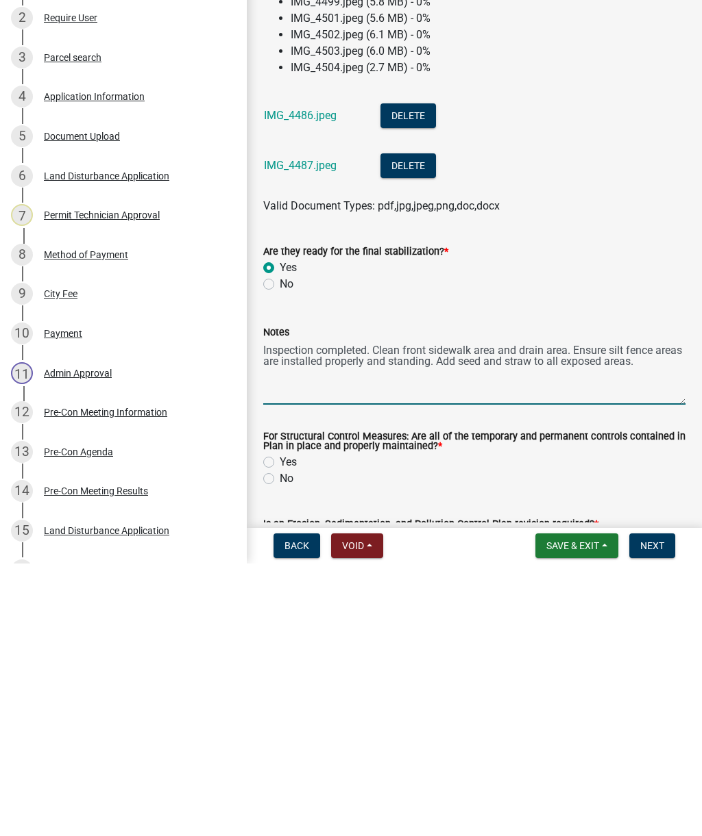
click at [671, 613] on textarea "Inspection completed. Clean front sidewalk area and drain area. Ensure silt fen…" at bounding box center [474, 645] width 422 height 64
click at [676, 613] on textarea "Inspection completed. Clean front sidewalk area and drain area. Ensure silt fen…" at bounding box center [474, 645] width 422 height 64
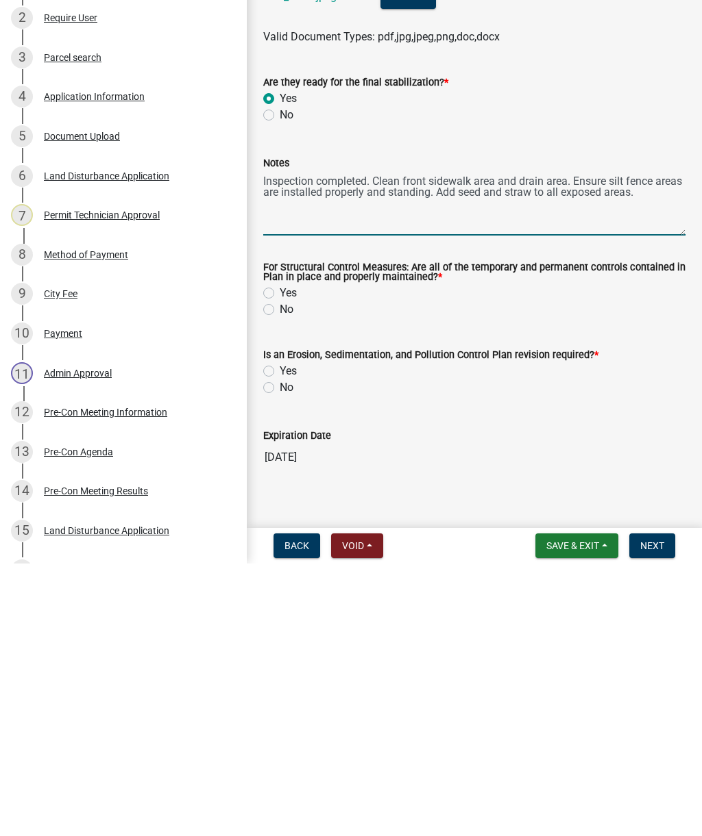
scroll to position [779, 0]
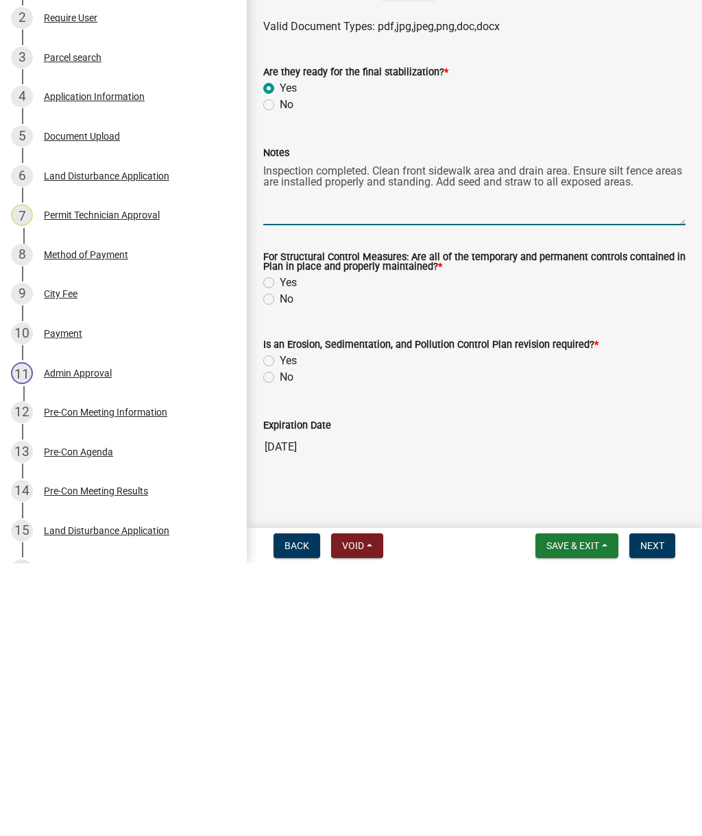
type textarea "Inspection completed. Clean front sidewalk area and drain area. Ensure silt fen…"
click at [287, 564] on label "No" at bounding box center [287, 572] width 14 height 16
click at [287, 564] on input "No" at bounding box center [284, 568] width 9 height 9
radio input "true"
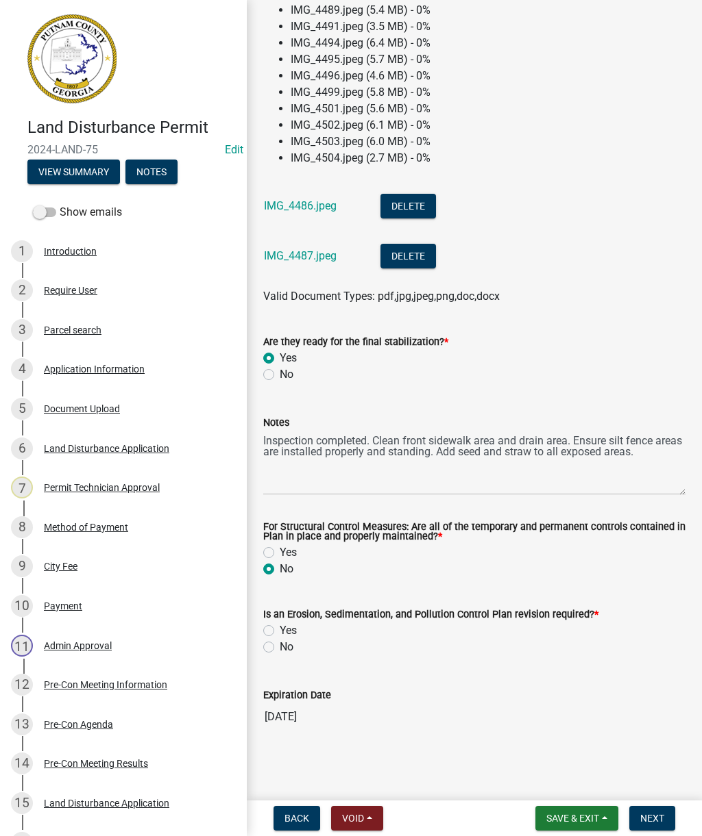
scroll to position [784, 0]
click at [288, 633] on label "Yes" at bounding box center [288, 631] width 17 height 16
click at [288, 632] on input "Yes" at bounding box center [284, 627] width 9 height 9
radio input "true"
click at [671, 824] on button "Next" at bounding box center [652, 818] width 46 height 25
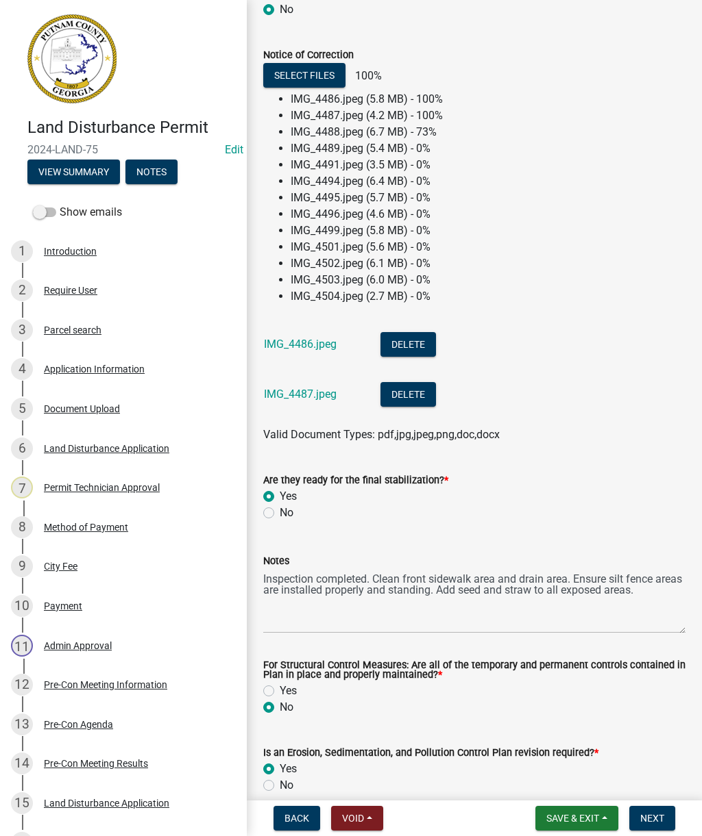
scroll to position [637, 0]
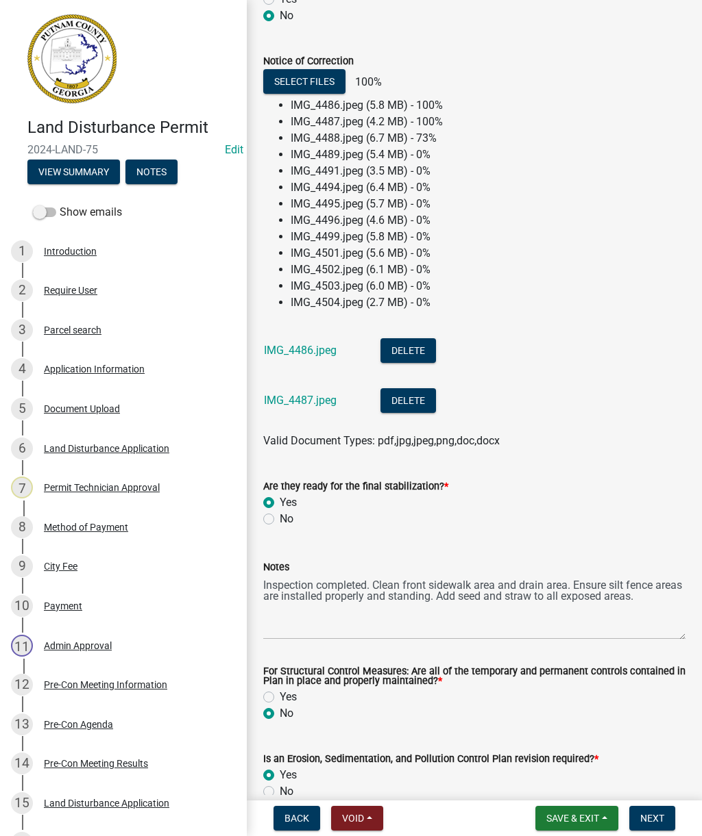
click at [418, 136] on li "IMG_4488.jpeg (6.7 MB) - 73%" at bounding box center [487, 138] width 395 height 16
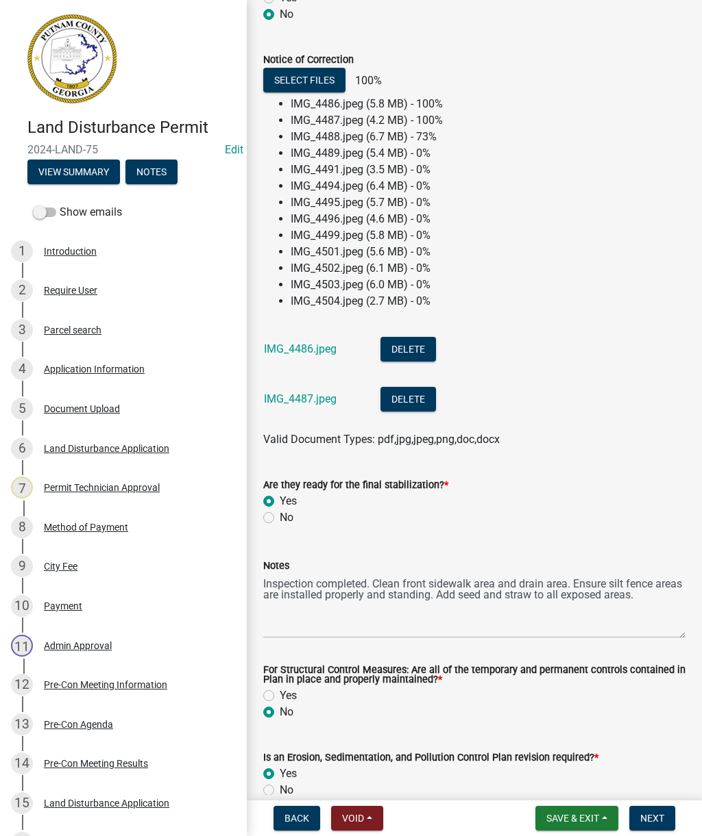
scroll to position [639, 0]
click at [427, 133] on li "IMG_4488.jpeg (6.7 MB) - 73%" at bounding box center [487, 136] width 395 height 16
click at [343, 82] on button "Select files" at bounding box center [304, 79] width 82 height 25
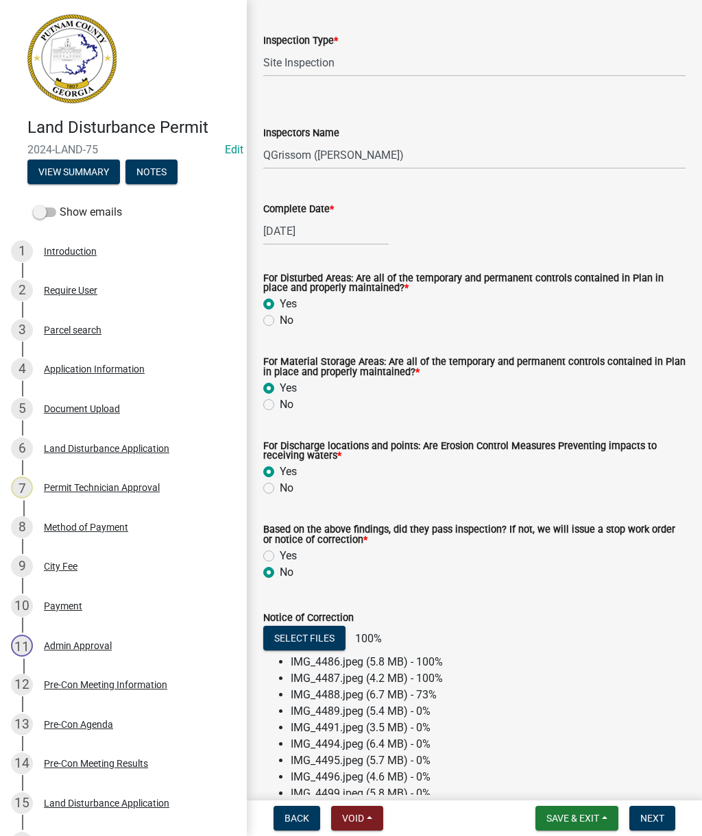
scroll to position [84, 0]
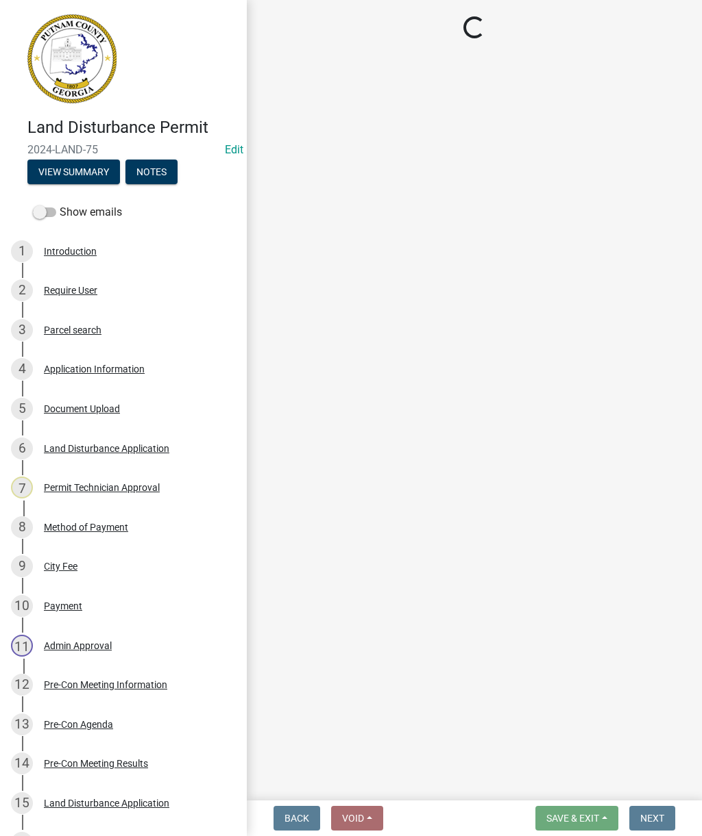
select select "af3c6edf-34d7-49be-824e-99d5d0a3954f"
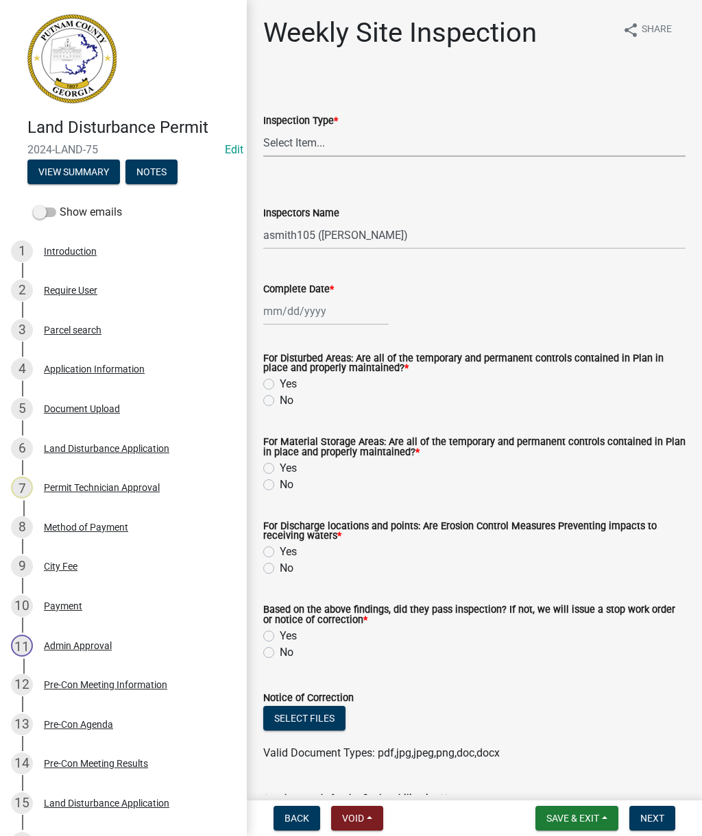
click at [494, 132] on select "Select Item... Site Inspection Initial Inspection Within 24 hours of a 0.5" sto…" at bounding box center [474, 143] width 422 height 28
select select "93c72d9c-4ccd-4a4f-9c87-9d2cfc81a2e2"
click at [506, 211] on div "Inspectors Name" at bounding box center [474, 213] width 422 height 16
click at [479, 227] on select "Select Item... mrivera ([PERSON_NAME]) [PERSON_NAME] ([PERSON_NAME] ([PERSON_NA…" at bounding box center [474, 235] width 422 height 28
select select "4c2db1a9-6398-42e1-a920-5225c7eaa966"
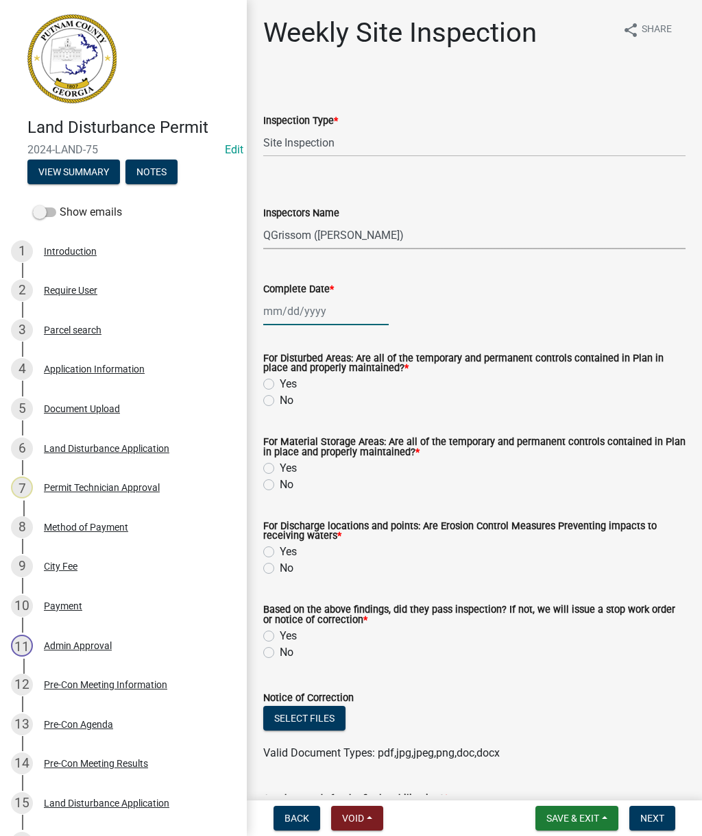
click at [336, 305] on div at bounding box center [325, 311] width 125 height 28
select select "9"
select select "2025"
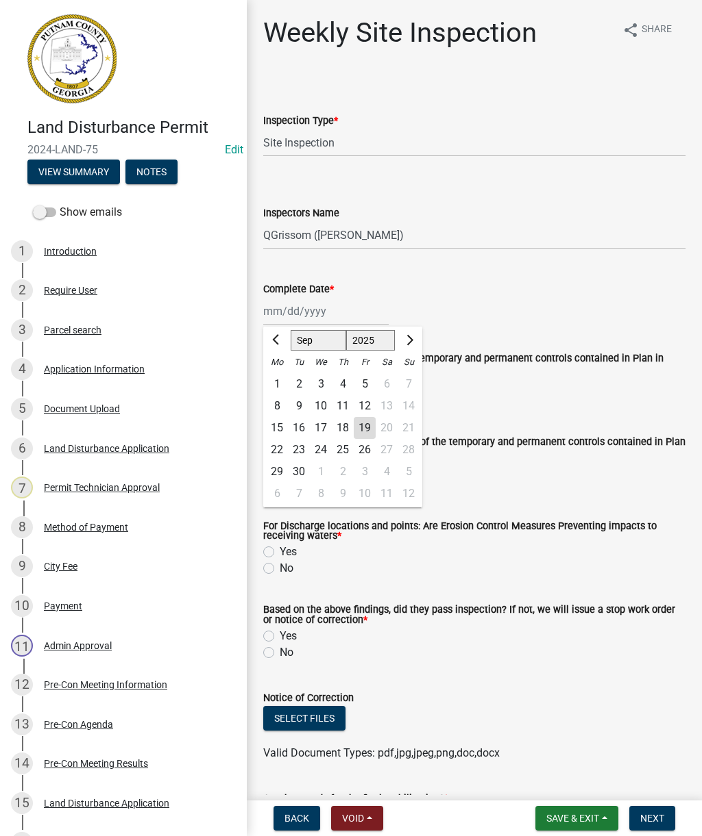
click at [344, 423] on div "18" at bounding box center [343, 428] width 22 height 22
type input "[DATE]"
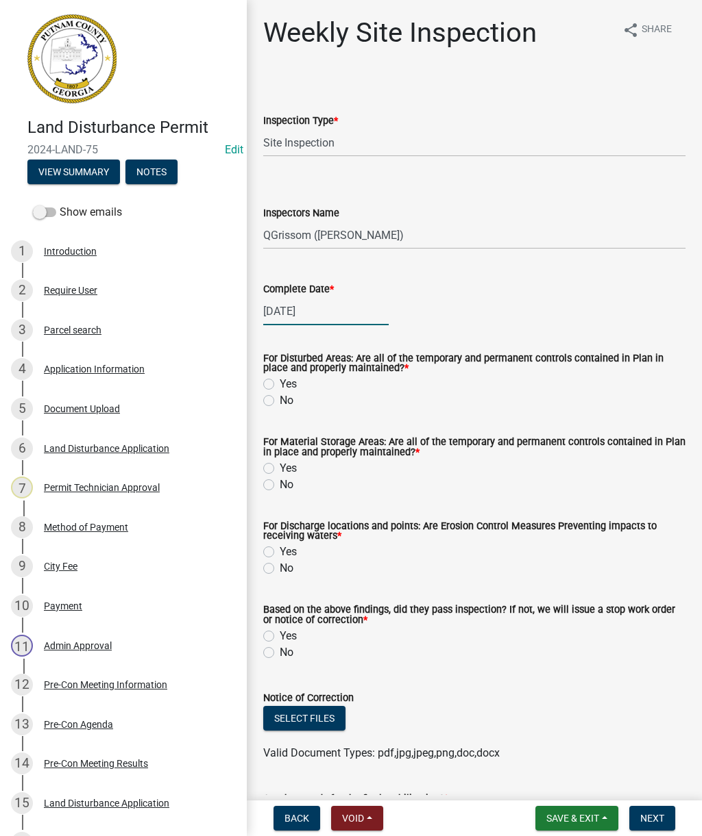
click at [353, 299] on div "[DATE]" at bounding box center [325, 311] width 125 height 28
select select "9"
select select "2025"
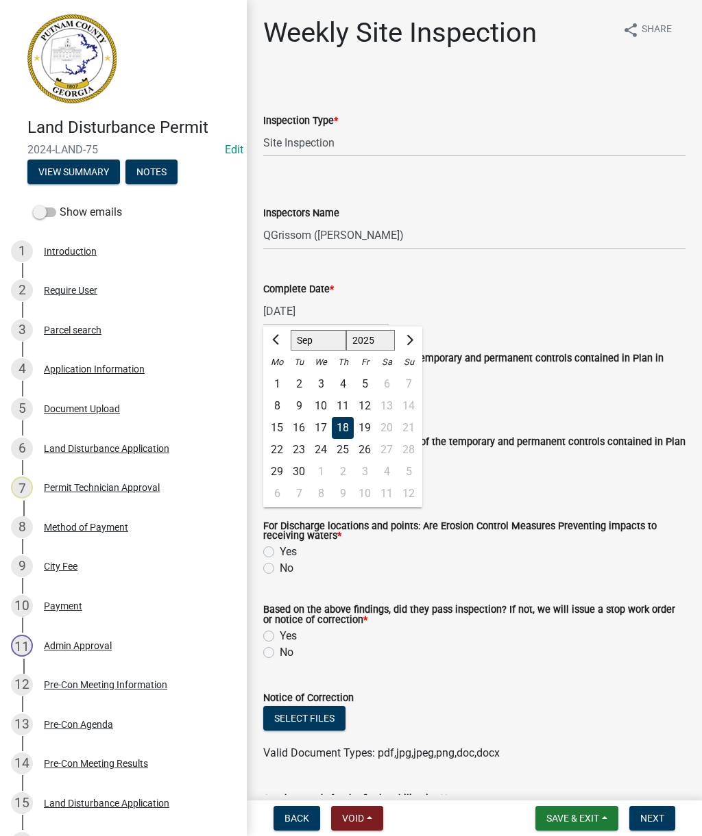
click at [362, 420] on div "19" at bounding box center [364, 428] width 22 height 22
type input "[DATE]"
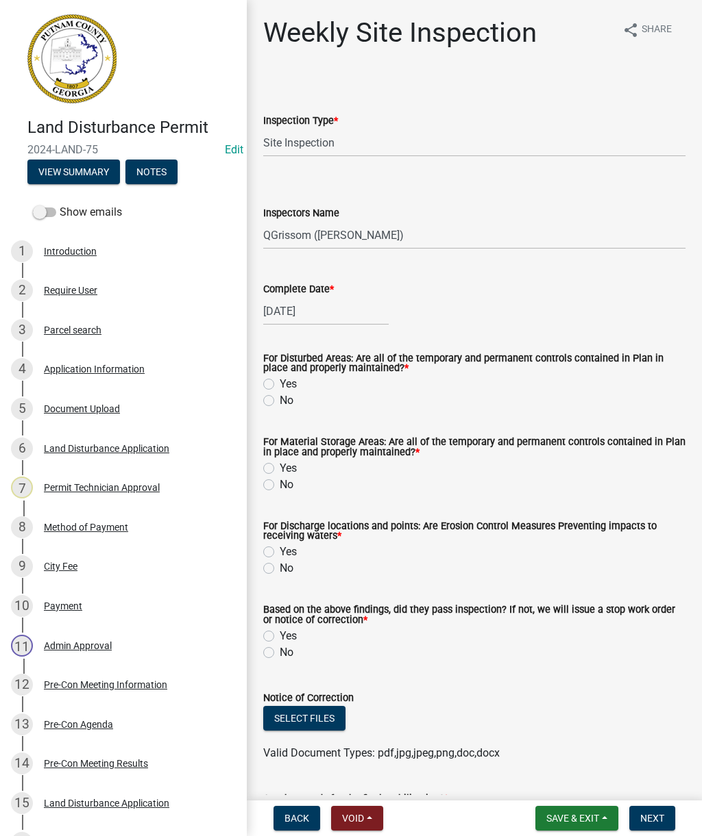
click at [293, 378] on label "Yes" at bounding box center [288, 384] width 17 height 16
click at [288, 378] on input "Yes" at bounding box center [284, 380] width 9 height 9
radio input "true"
click at [280, 467] on label "Yes" at bounding box center [288, 468] width 17 height 16
click at [280, 467] on input "Yes" at bounding box center [284, 464] width 9 height 9
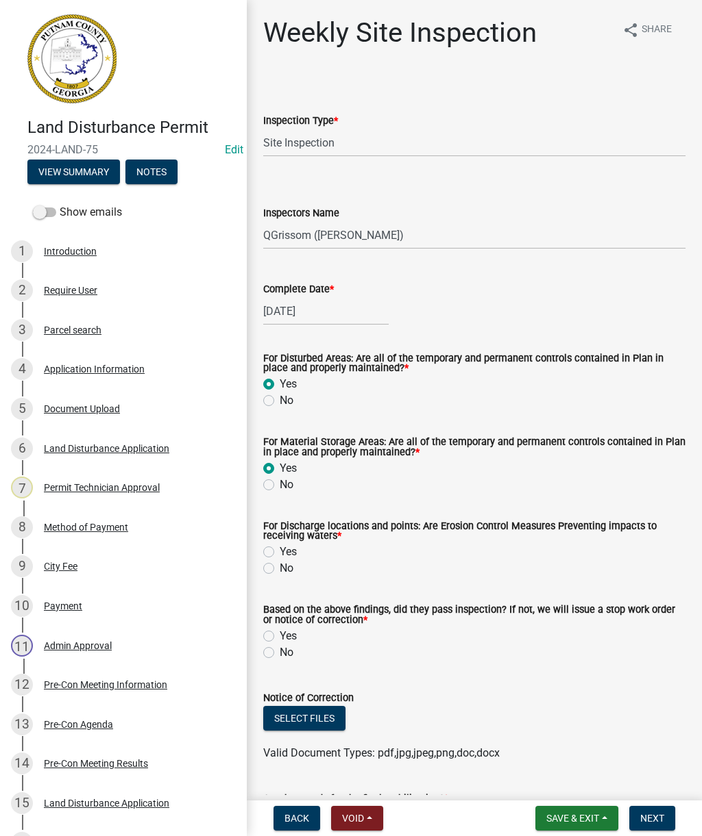
radio input "true"
click at [295, 548] on label "Yes" at bounding box center [288, 552] width 17 height 16
click at [288, 548] on input "Yes" at bounding box center [284, 548] width 9 height 9
radio input "true"
click at [289, 646] on label "No" at bounding box center [287, 653] width 14 height 16
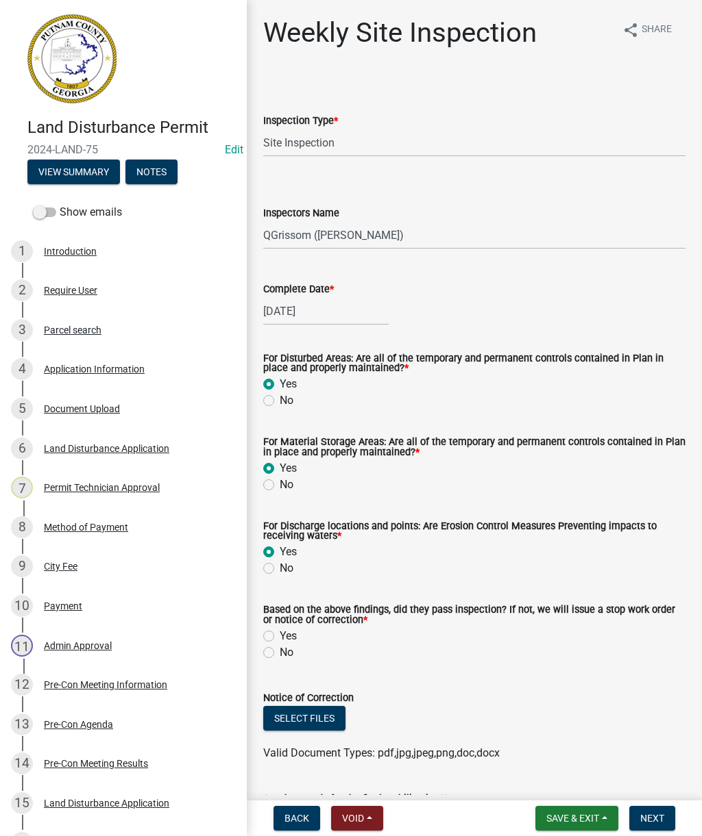
click at [288, 646] on input "No" at bounding box center [284, 649] width 9 height 9
radio input "true"
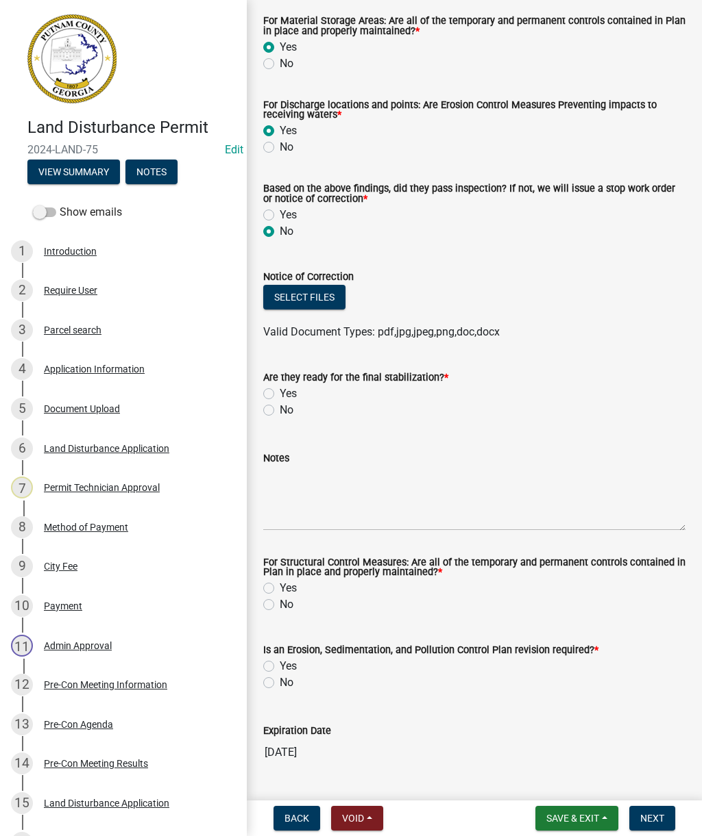
scroll to position [424, 0]
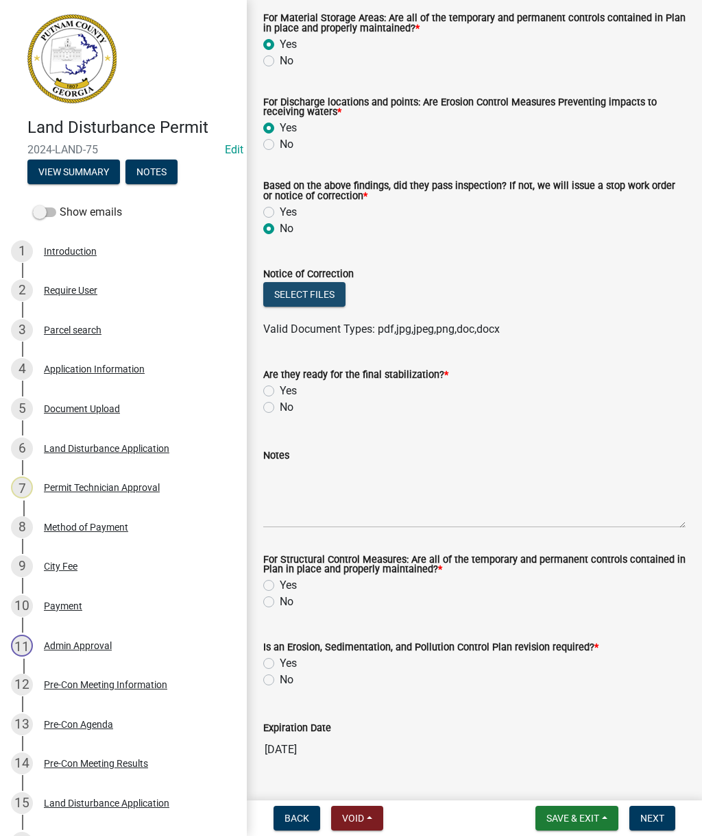
click at [334, 293] on button "Select files" at bounding box center [304, 294] width 82 height 25
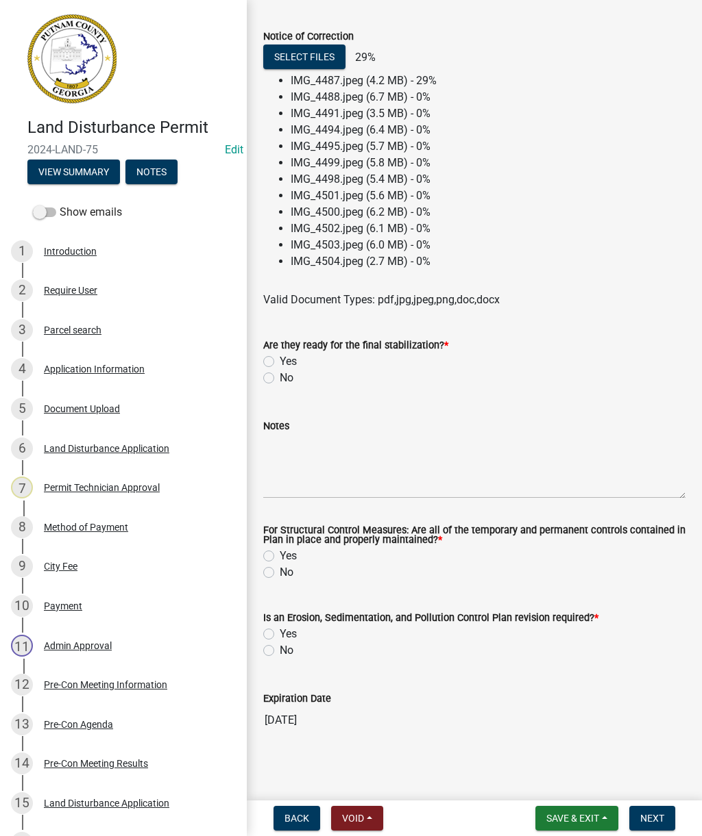
scroll to position [662, 0]
click at [283, 355] on label "Yes" at bounding box center [288, 361] width 17 height 16
click at [283, 355] on input "Yes" at bounding box center [284, 357] width 9 height 9
radio input "true"
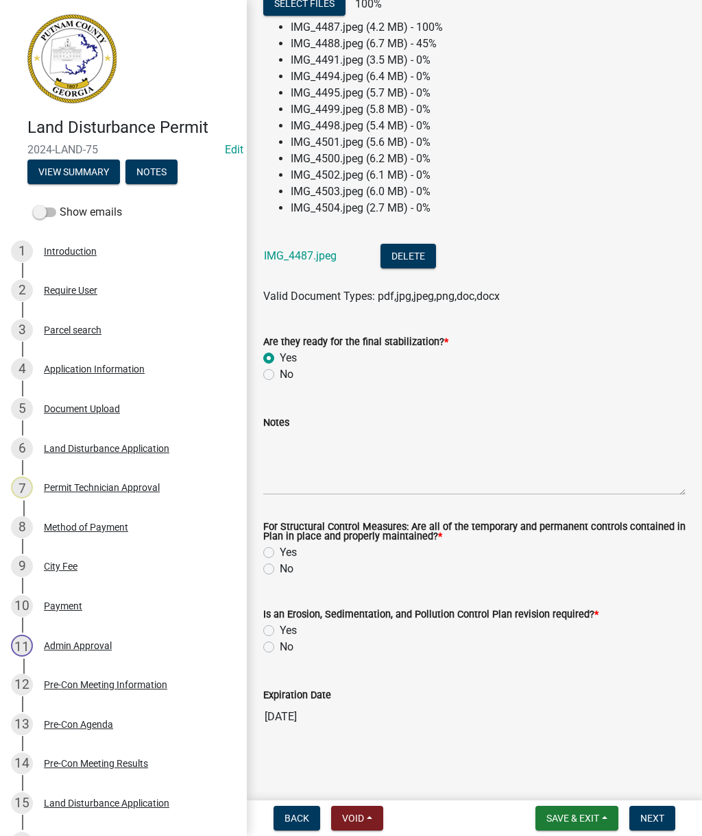
scroll to position [717, 0]
click at [285, 572] on label "No" at bounding box center [287, 569] width 14 height 16
click at [285, 570] on input "No" at bounding box center [284, 565] width 9 height 9
radio input "true"
click at [286, 630] on label "Yes" at bounding box center [288, 631] width 17 height 16
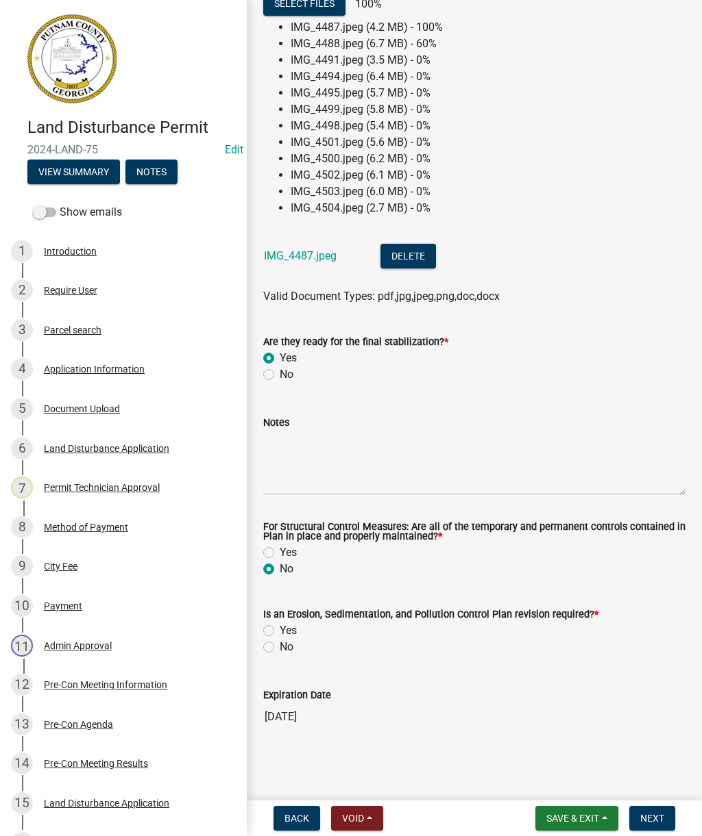
click at [286, 630] on input "Yes" at bounding box center [284, 627] width 9 height 9
radio input "true"
click at [380, 486] on textarea "Notes" at bounding box center [474, 463] width 422 height 64
click at [391, 472] on textarea "Notes" at bounding box center [474, 463] width 422 height 64
paste textarea "Inspection completed. Clean front sidewalk area and drain area. Ensure silt fen…"
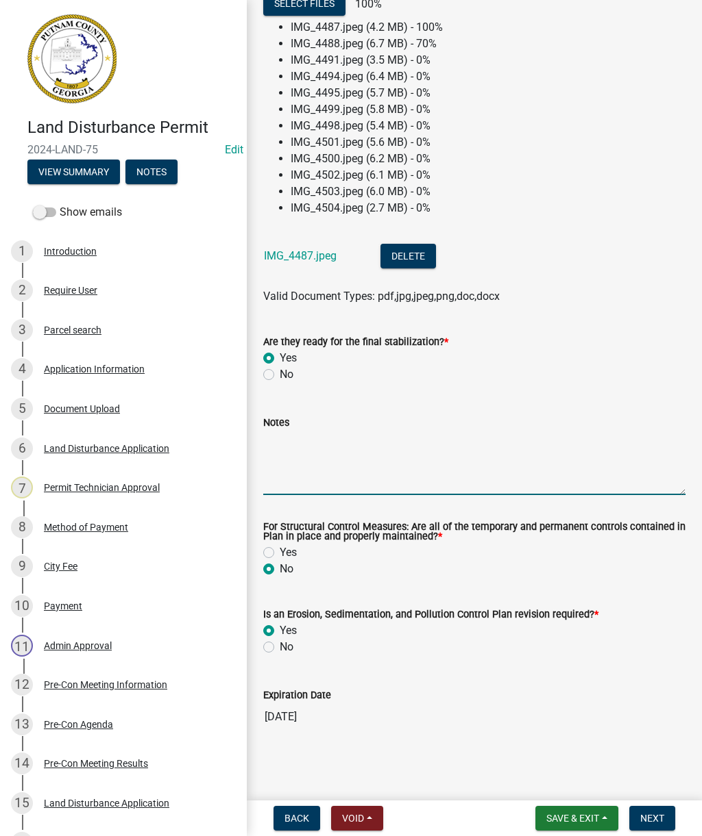
type textarea "Inspection completed. Clean front sidewalk area and drain area. Ensure silt fen…"
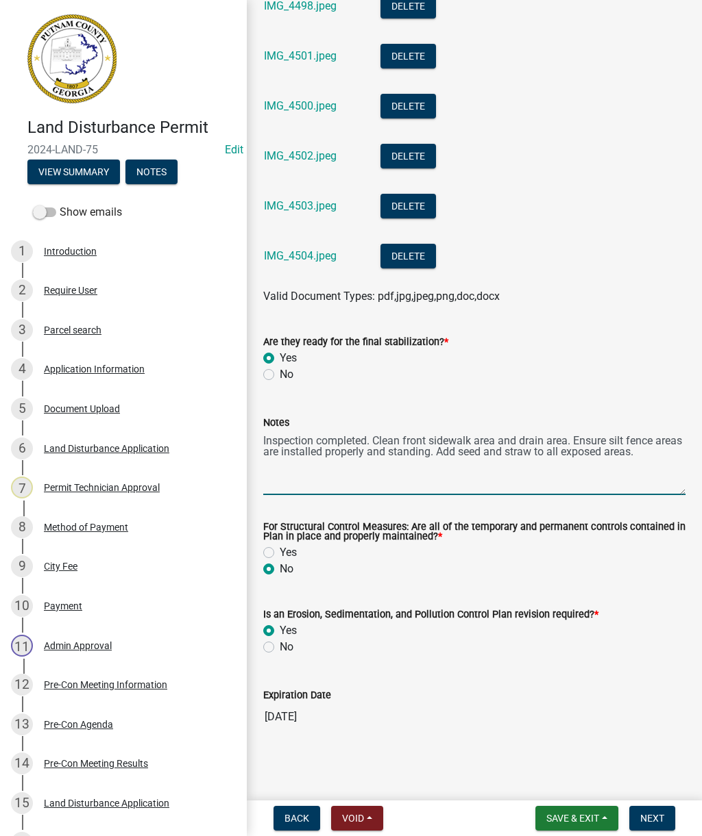
scroll to position [1059, 0]
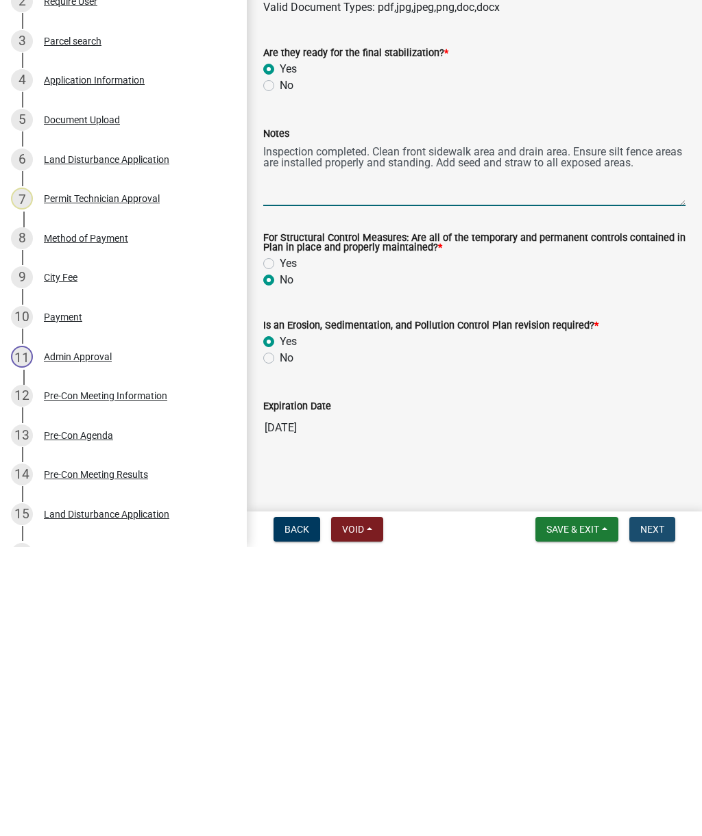
click at [659, 813] on span "Next" at bounding box center [652, 818] width 24 height 11
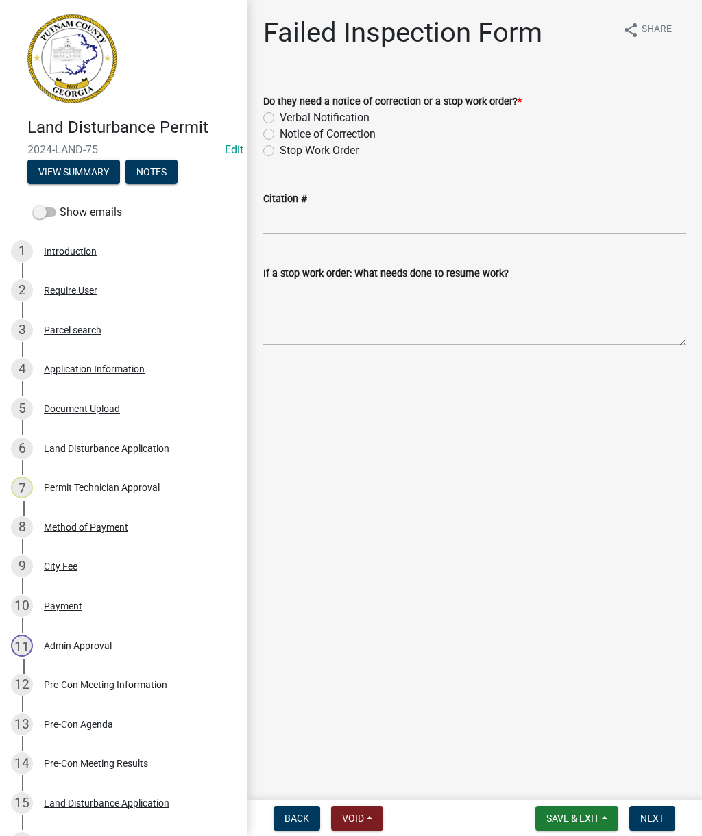
click at [280, 134] on label "Notice of Correction" at bounding box center [328, 134] width 96 height 16
click at [280, 134] on input "Notice of Correction" at bounding box center [284, 130] width 9 height 9
radio input "true"
click at [295, 310] on textarea "If a stop work order: What needs done to resume work?" at bounding box center [474, 314] width 422 height 64
click at [277, 312] on textarea "If a stop work order: What needs done to resume work?" at bounding box center [474, 314] width 422 height 64
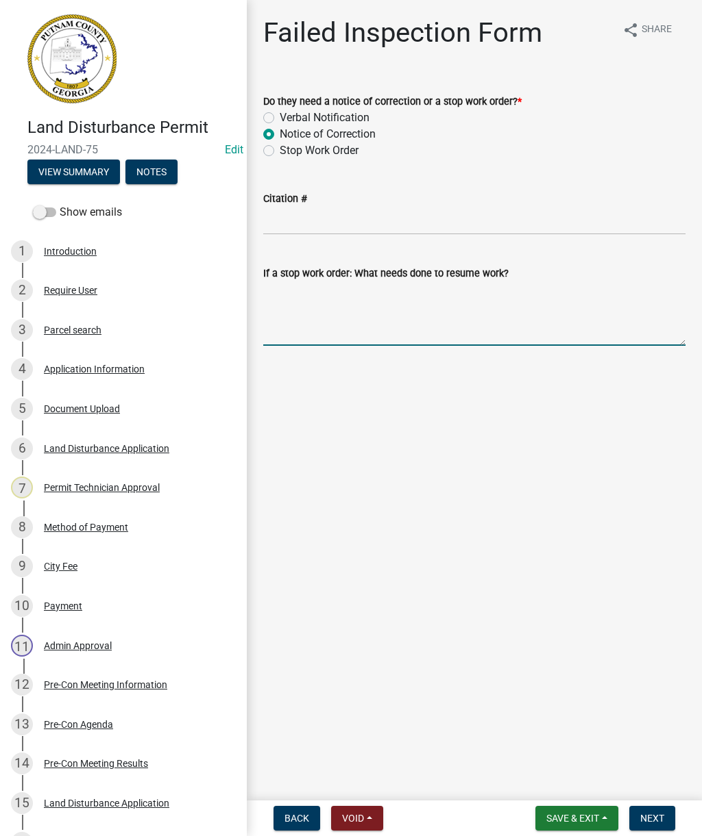
paste textarea "Inspection completed. Clean front sidewalk area and drain area. Ensure silt fen…"
type textarea "Inspection completed. Clean front sidewalk area and drain area. Ensure silt fen…"
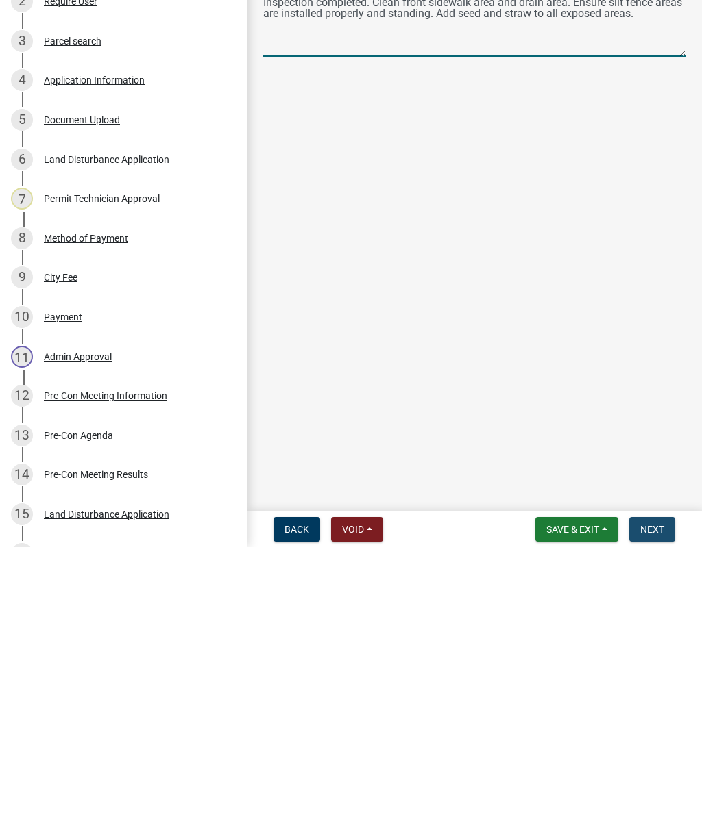
click at [658, 813] on span "Next" at bounding box center [652, 818] width 24 height 11
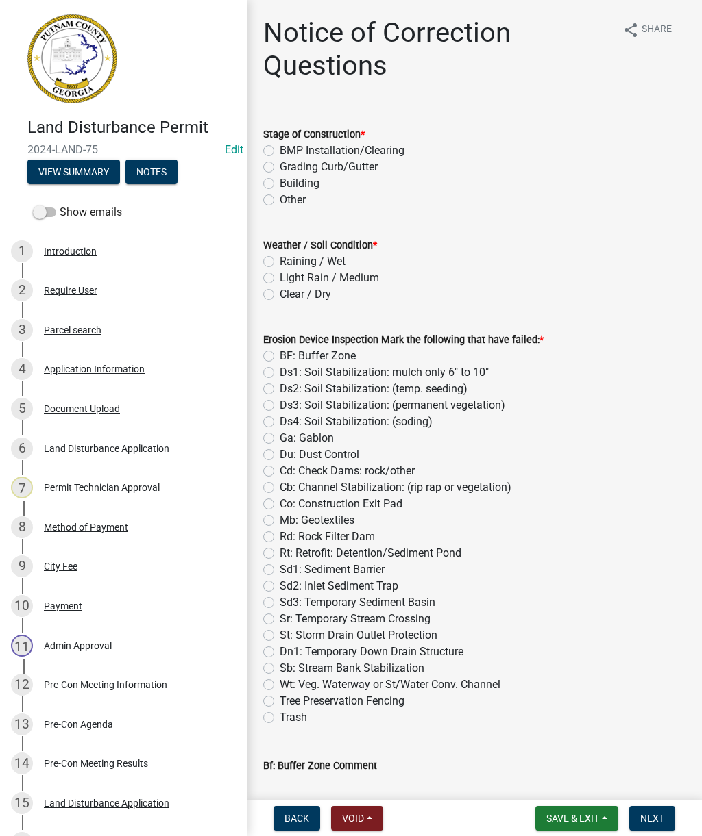
click at [280, 151] on label "BMP Installation/Clearing" at bounding box center [342, 150] width 125 height 16
click at [280, 151] on input "BMP Installation/Clearing" at bounding box center [284, 146] width 9 height 9
radio input "true"
click at [309, 290] on label "Clear / Dry" at bounding box center [305, 294] width 51 height 16
click at [288, 290] on input "Clear / Dry" at bounding box center [284, 290] width 9 height 9
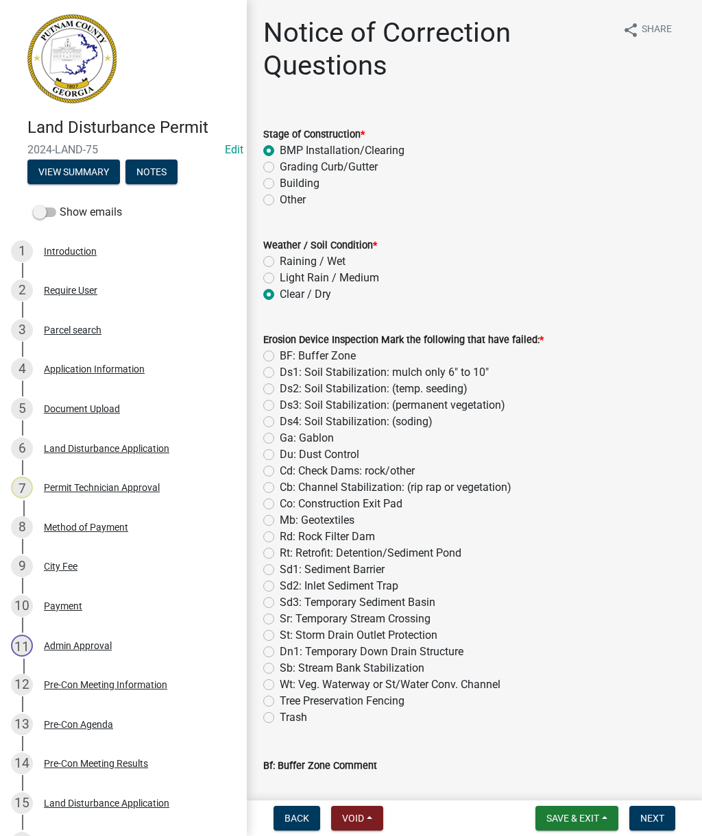
radio input "true"
click at [384, 570] on label "Sd1: Sediment Barrier" at bounding box center [332, 570] width 105 height 16
click at [288, 570] on input "Sd1: Sediment Barrier" at bounding box center [284, 566] width 9 height 9
radio input "true"
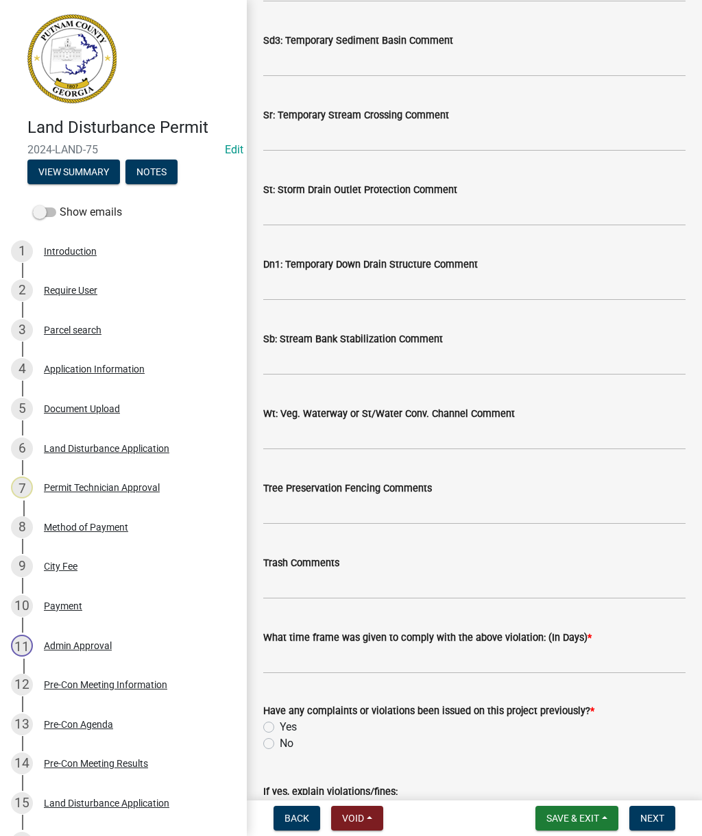
scroll to position [1872, 0]
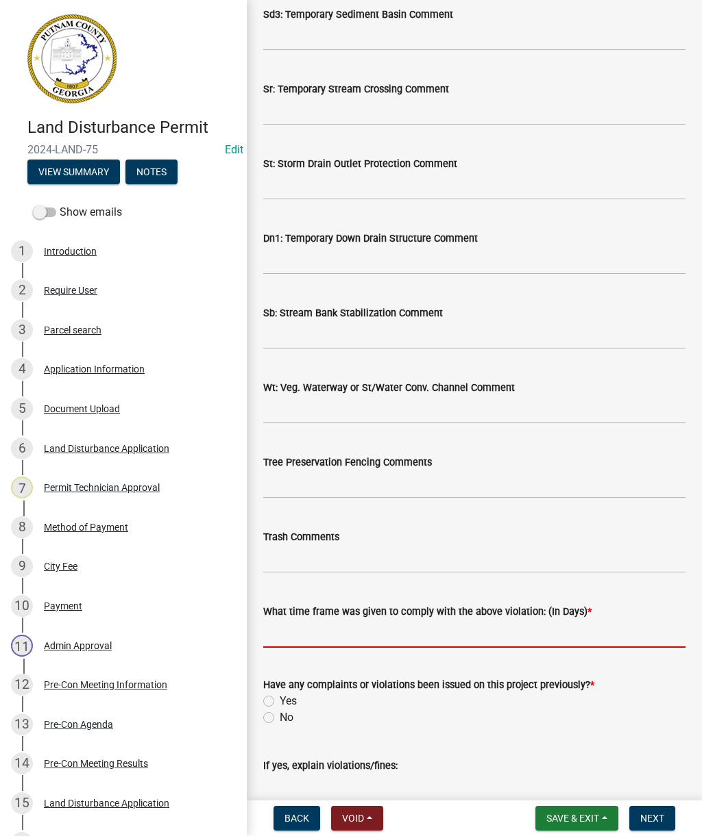
click at [539, 638] on input "text" at bounding box center [474, 634] width 422 height 28
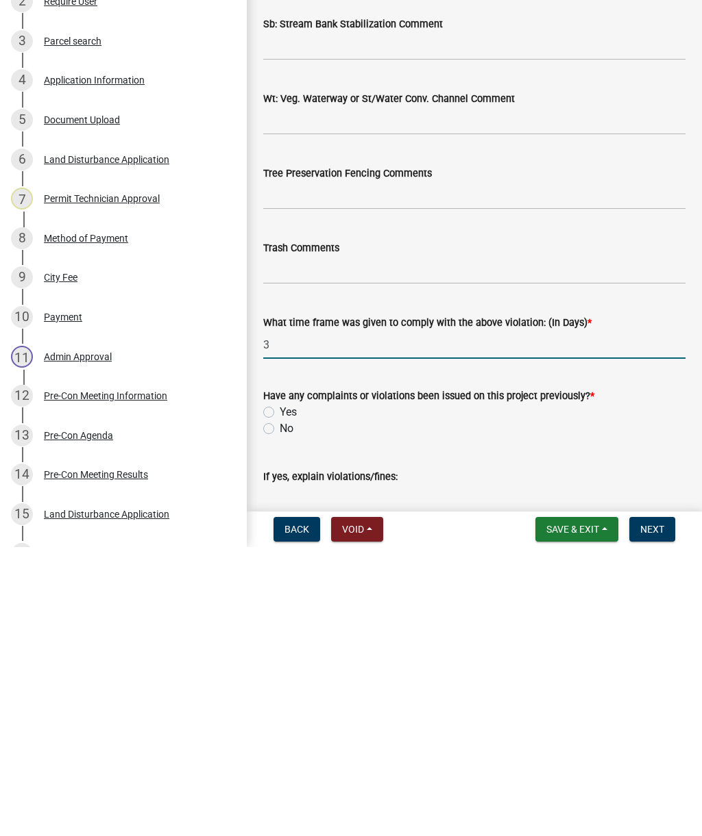
type input "3"
click at [280, 710] on label "No" at bounding box center [287, 718] width 14 height 16
click at [280, 710] on input "No" at bounding box center [284, 714] width 9 height 9
radio input "true"
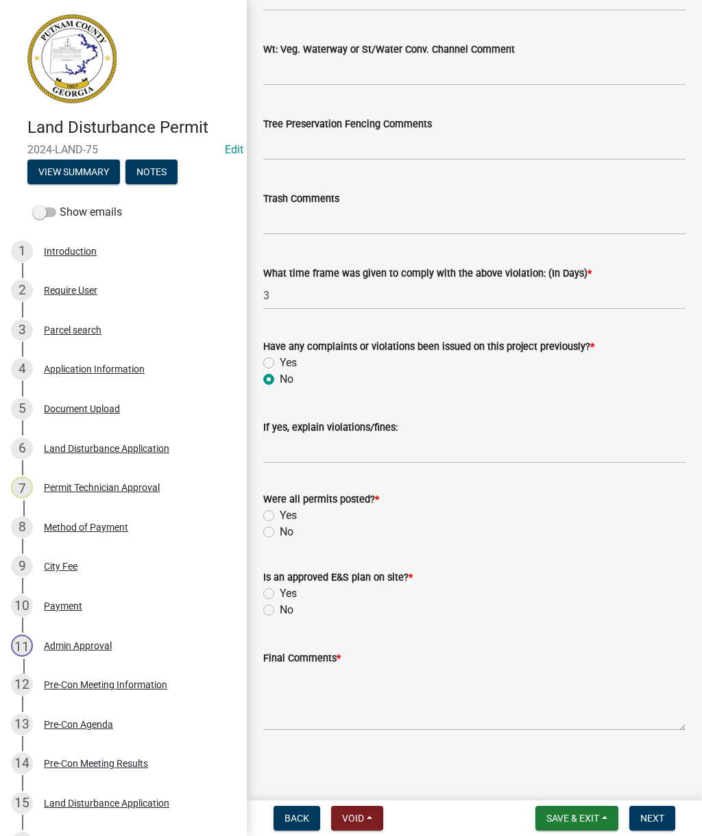
scroll to position [2210, 0]
click at [297, 512] on label "Yes" at bounding box center [288, 516] width 17 height 16
click at [288, 512] on input "Yes" at bounding box center [284, 512] width 9 height 9
radio input "true"
click at [284, 586] on label "Yes" at bounding box center [288, 594] width 17 height 16
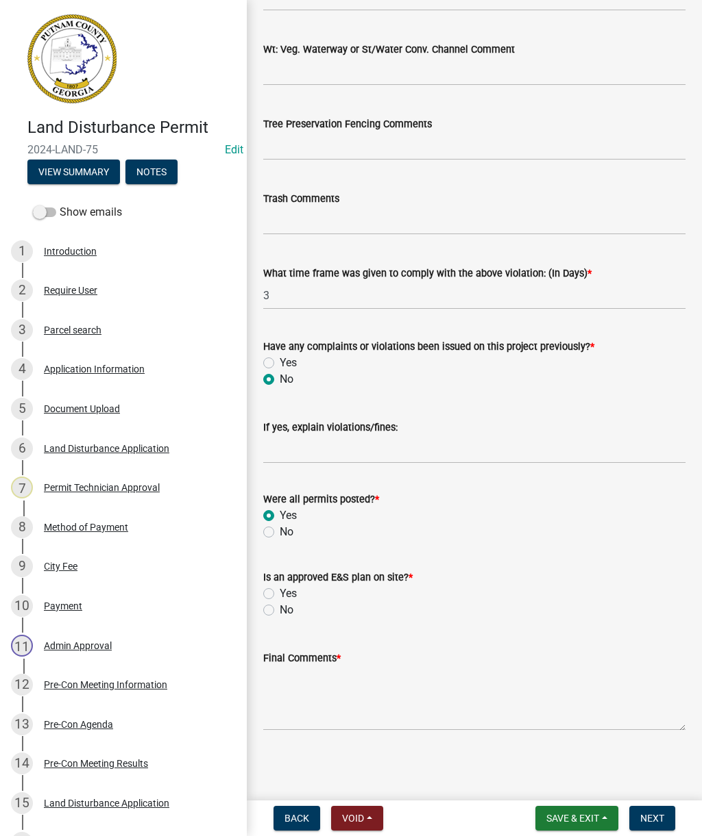
click at [284, 586] on input "Yes" at bounding box center [284, 590] width 9 height 9
radio input "true"
click at [344, 707] on textarea "Final Comments *" at bounding box center [474, 699] width 422 height 64
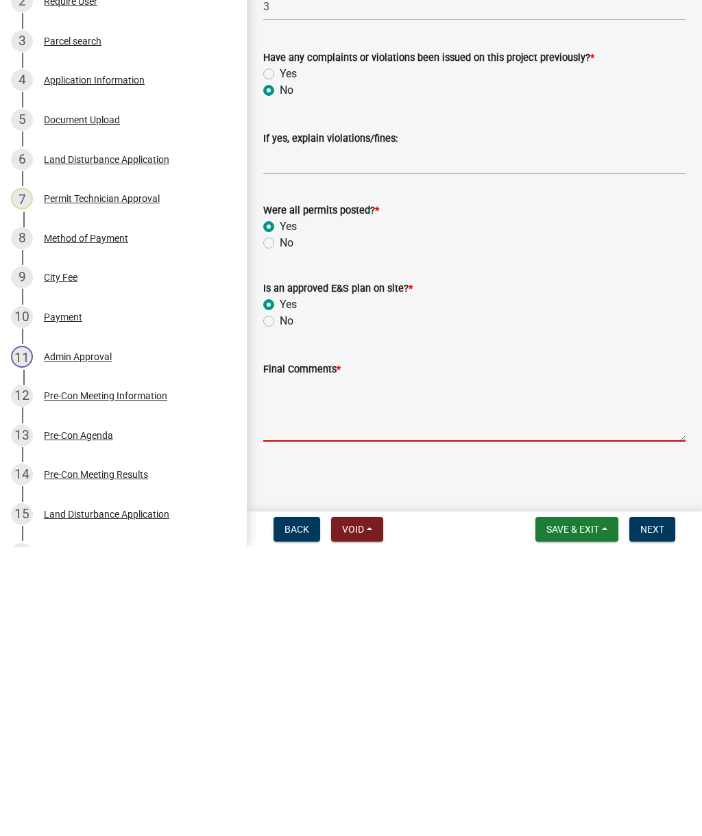
click at [382, 667] on textarea "Final Comments *" at bounding box center [474, 699] width 422 height 64
paste textarea "Inspection completed. Clean front sidewalk area and drain area. Ensure silt fen…"
type textarea "Inspection completed. Clean front sidewalk area and drain area. Ensure silt fen…"
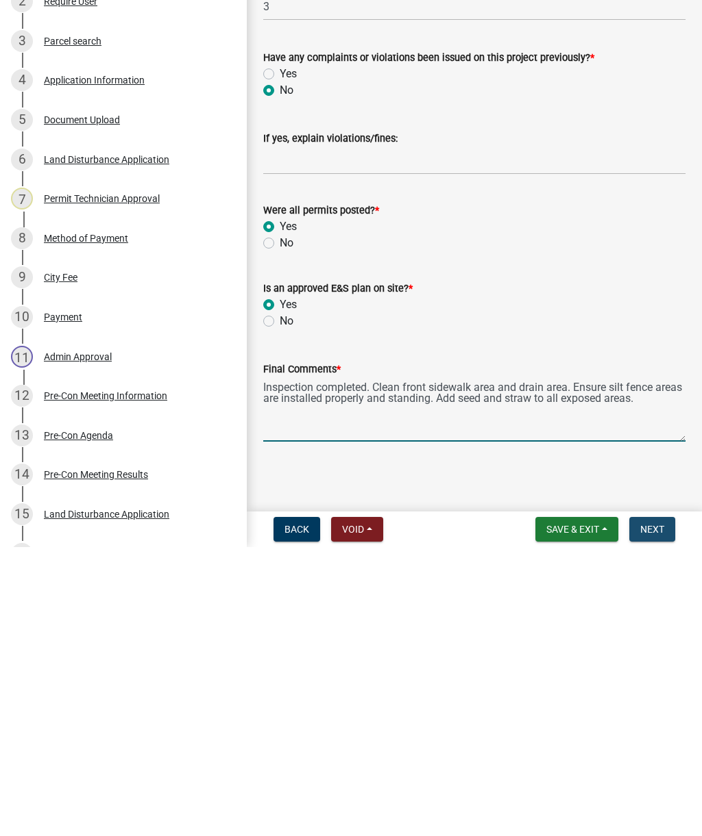
click at [665, 806] on button "Next" at bounding box center [652, 818] width 46 height 25
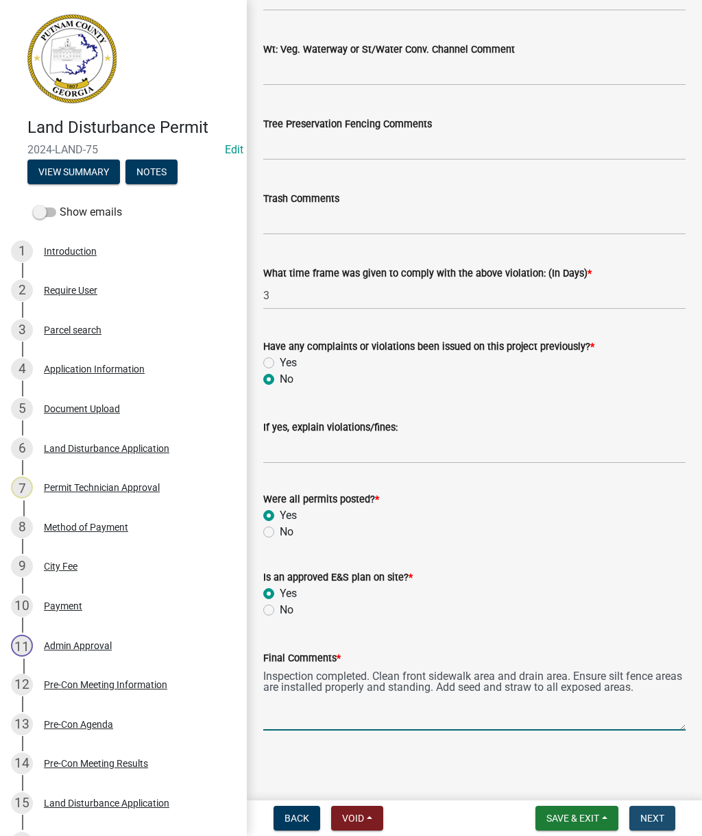
scroll to position [0, 0]
